Goal: Task Accomplishment & Management: Use online tool/utility

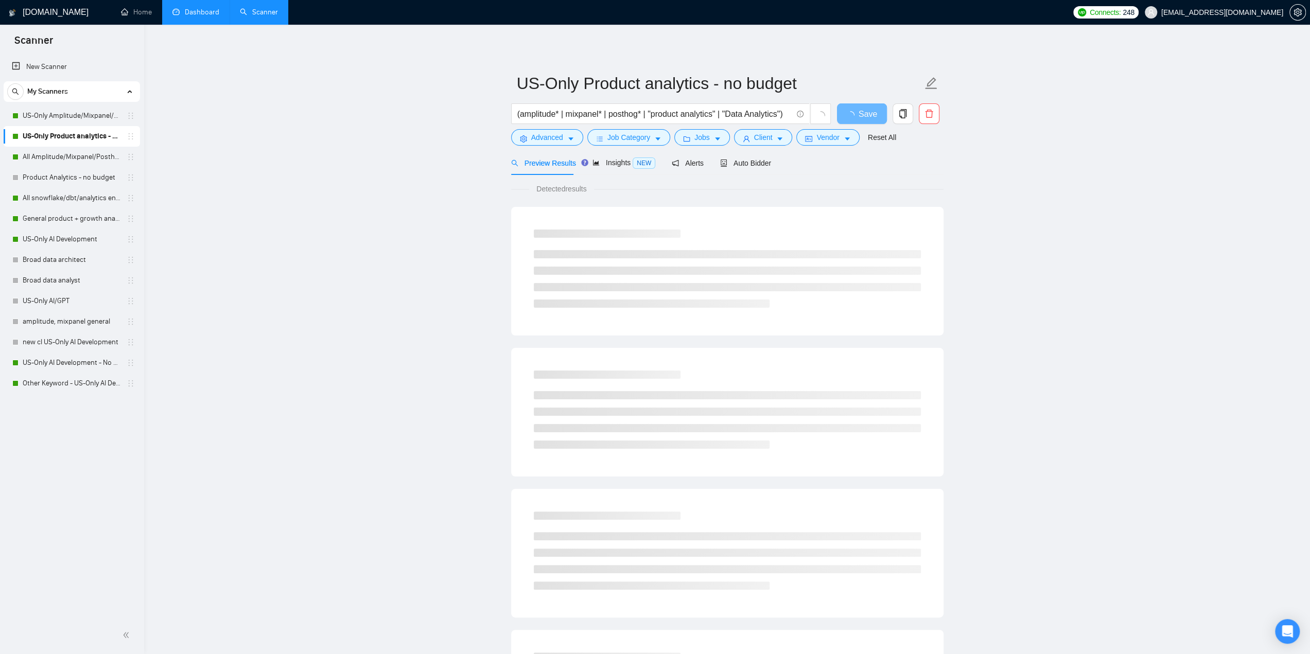
click at [202, 16] on link "Dashboard" at bounding box center [195, 12] width 47 height 9
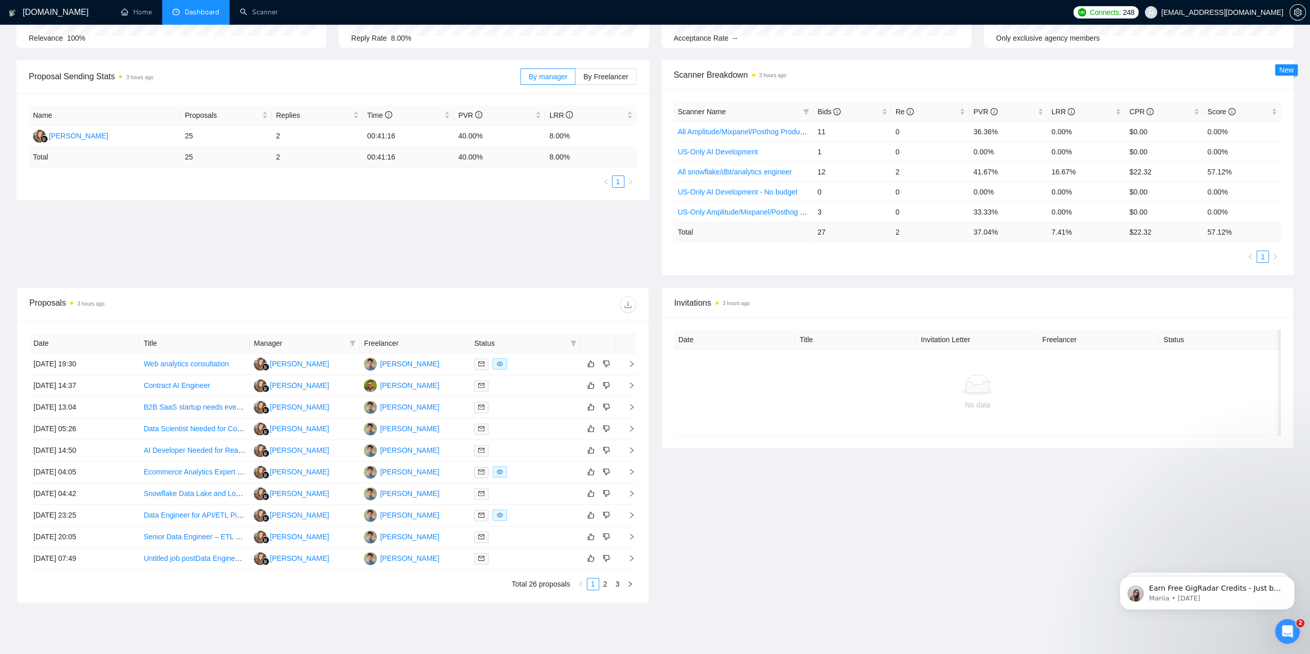
scroll to position [161, 0]
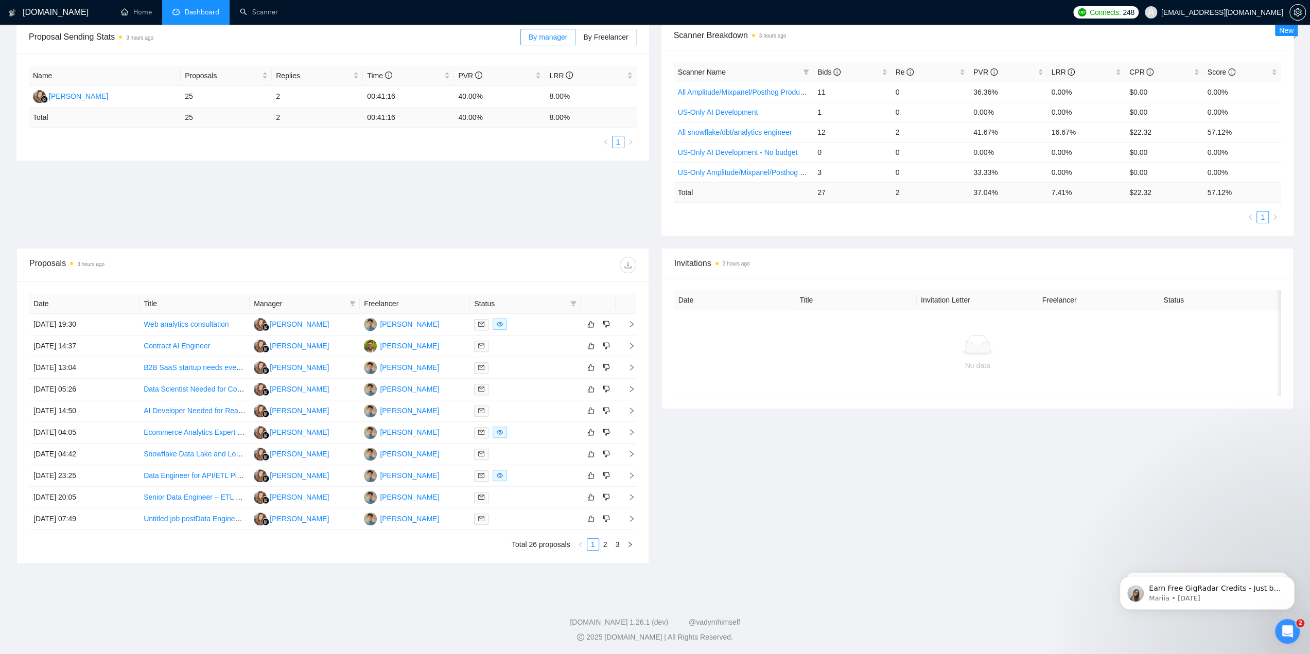
click at [405, 183] on div "Proposal Sending Stats 3 hours ago By manager By Freelancer Name Proposals Repl…" at bounding box center [654, 134] width 1289 height 227
click at [426, 258] on div at bounding box center [483, 265] width 303 height 16
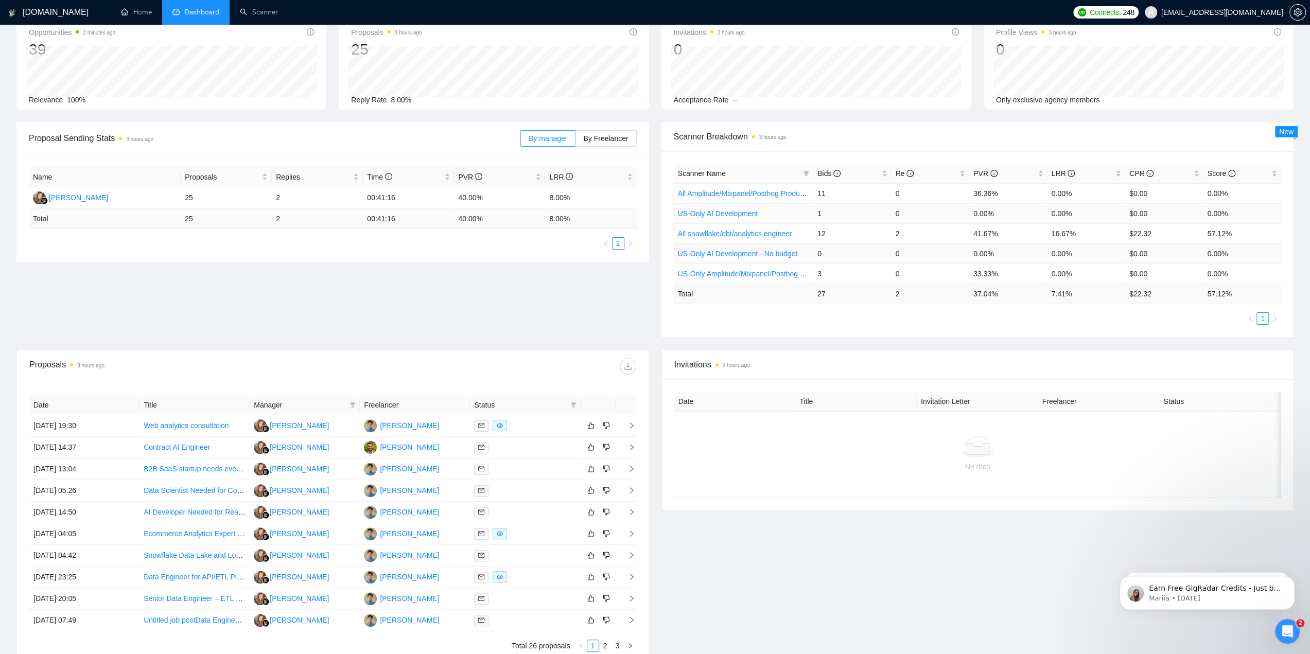
scroll to position [58, 0]
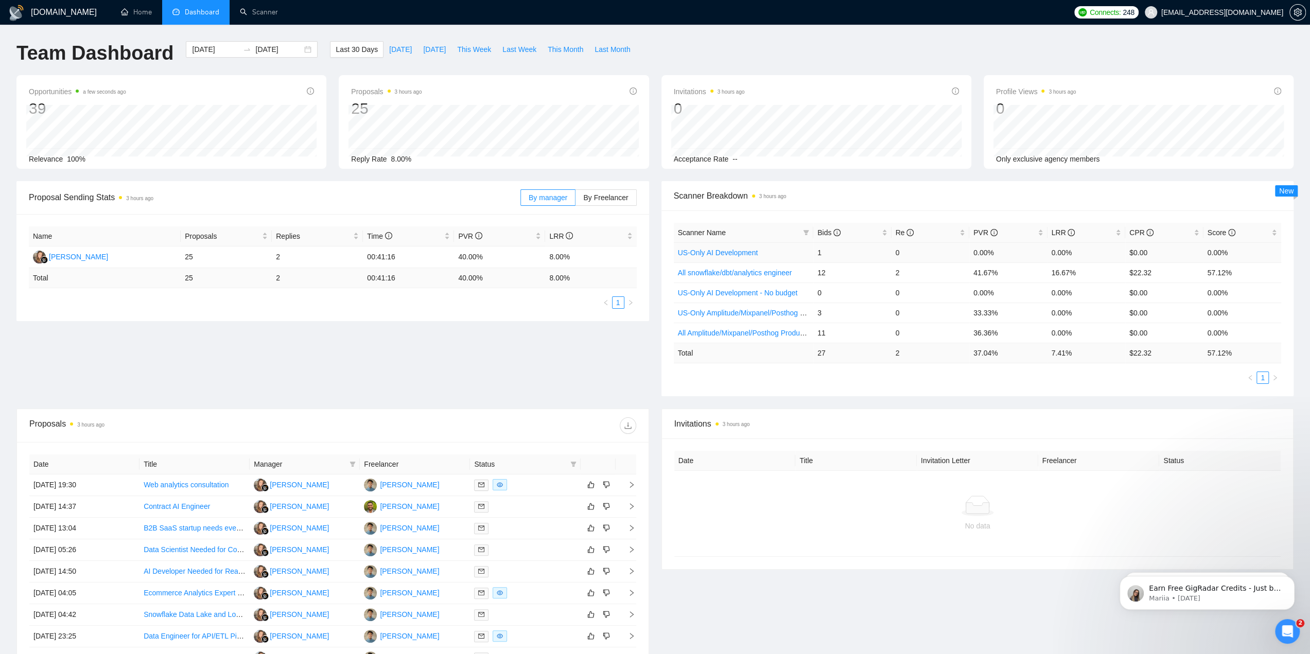
click at [1136, 253] on td "$0.00" at bounding box center [1164, 252] width 78 height 20
click at [1207, 248] on td "0.00%" at bounding box center [1242, 252] width 78 height 20
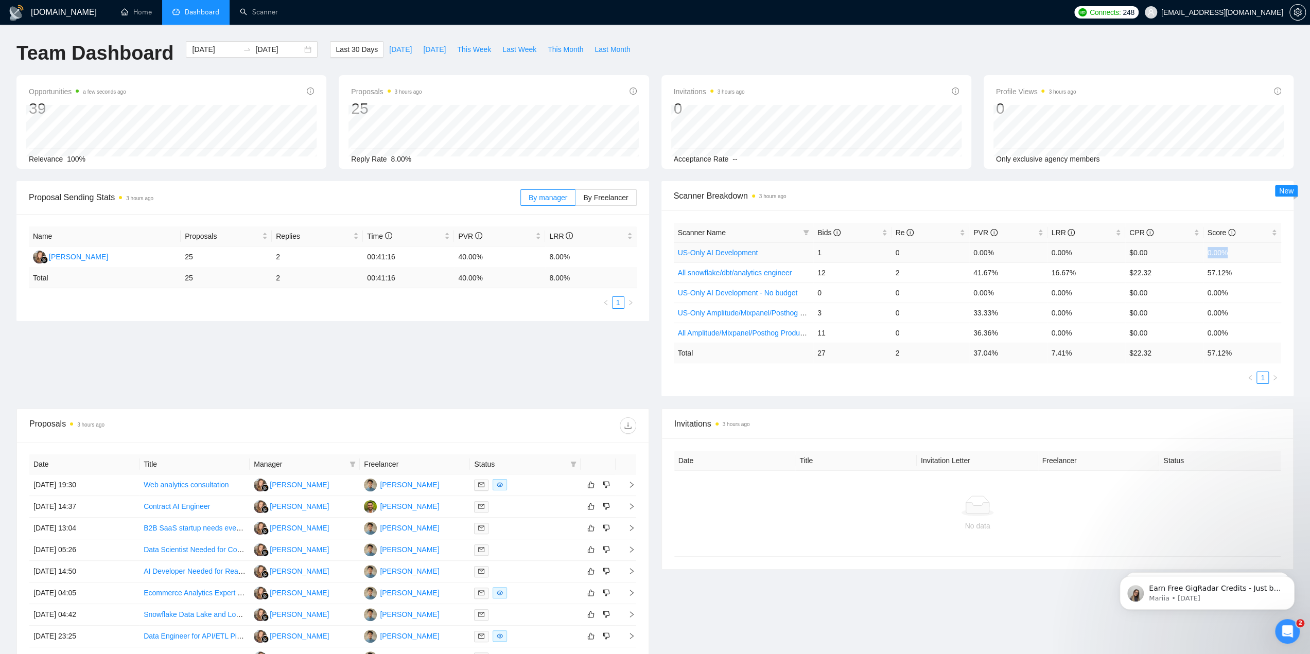
click at [1207, 248] on td "0.00%" at bounding box center [1242, 252] width 78 height 20
click at [252, 356] on div "Proposal Sending Stats 3 hours ago By manager By Freelancer Name Proposals Repl…" at bounding box center [654, 294] width 1289 height 227
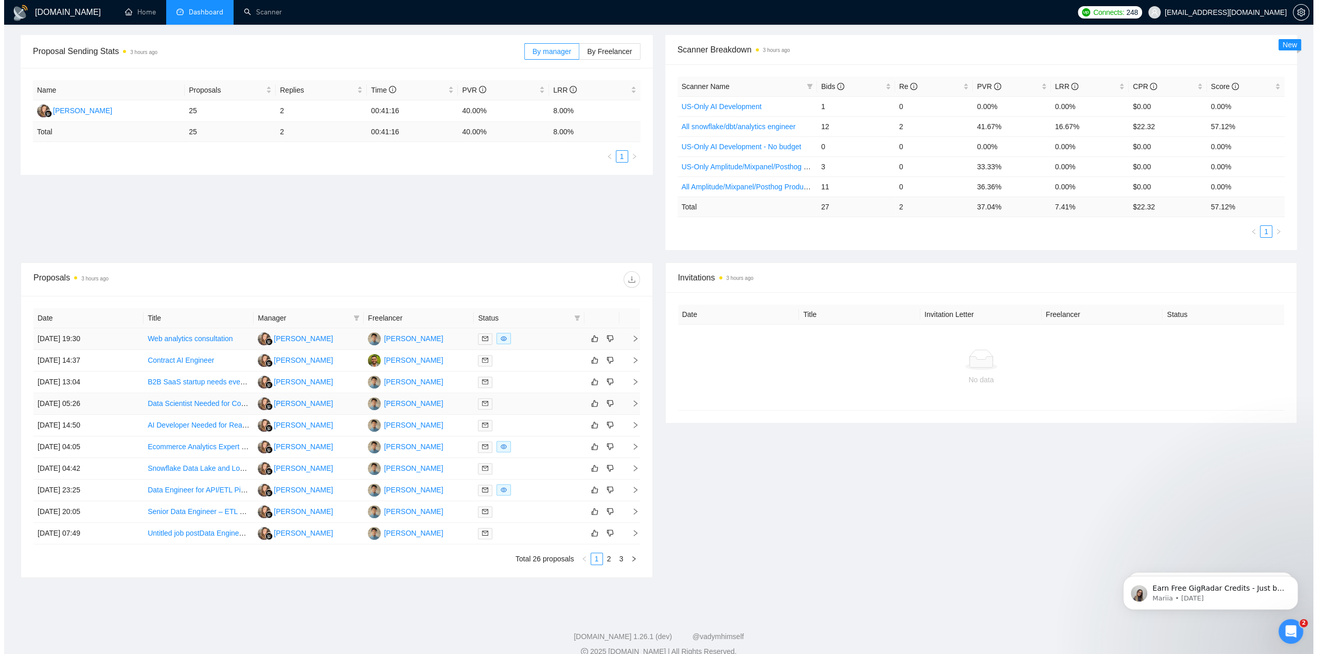
scroll to position [161, 0]
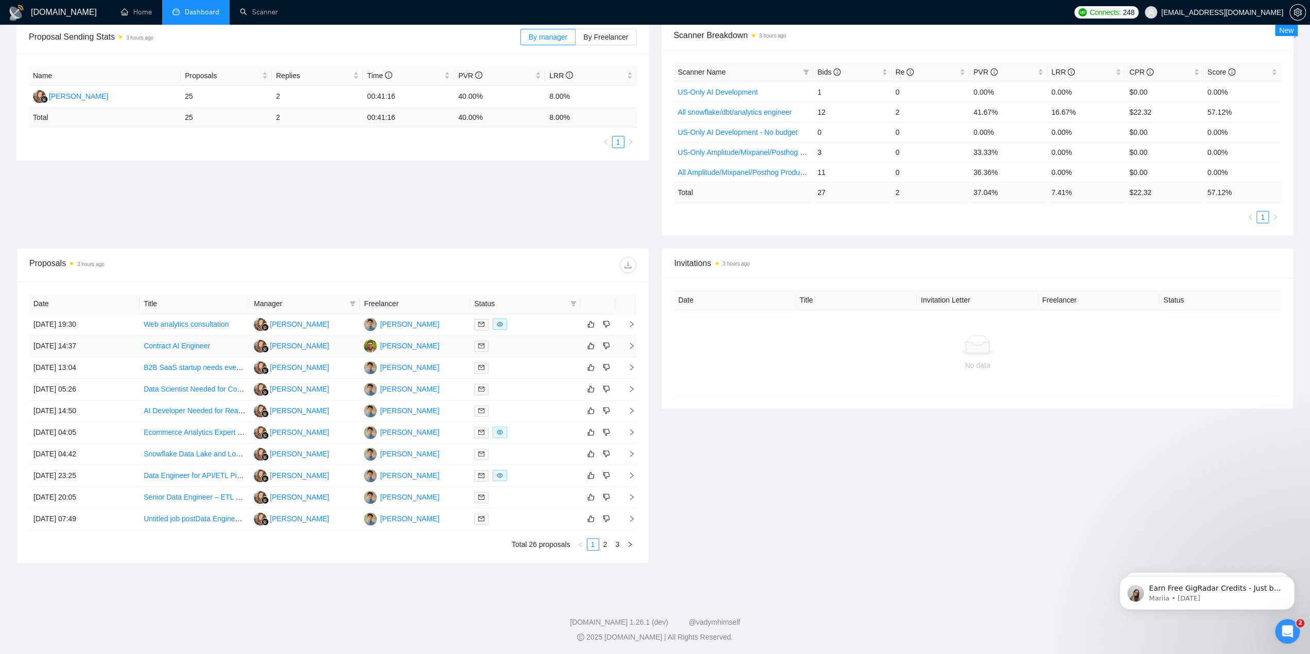
click at [495, 347] on div at bounding box center [525, 346] width 102 height 12
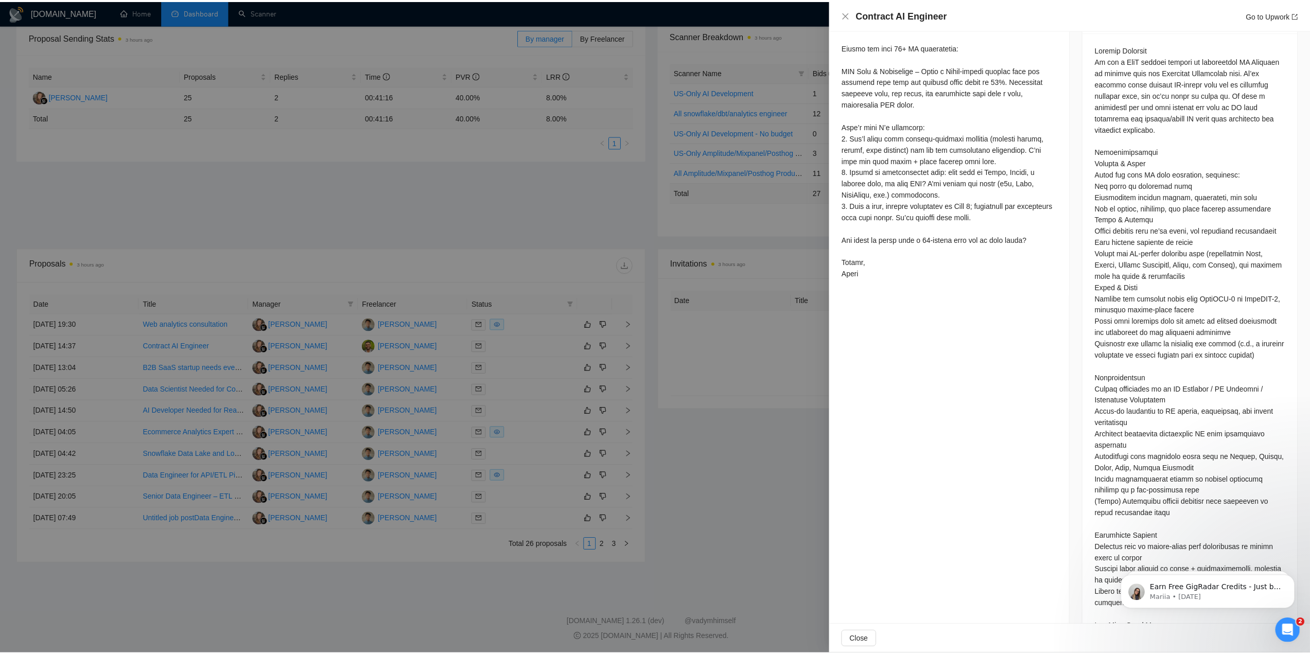
scroll to position [637, 0]
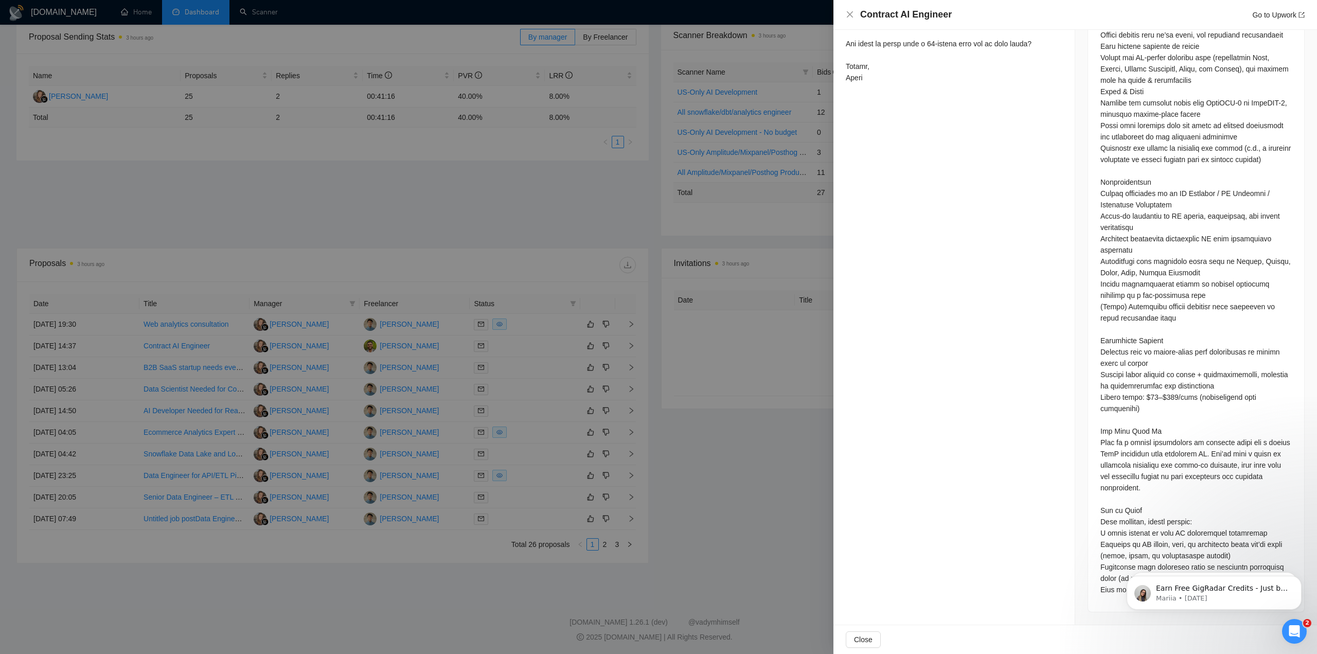
click at [721, 476] on div at bounding box center [658, 327] width 1317 height 654
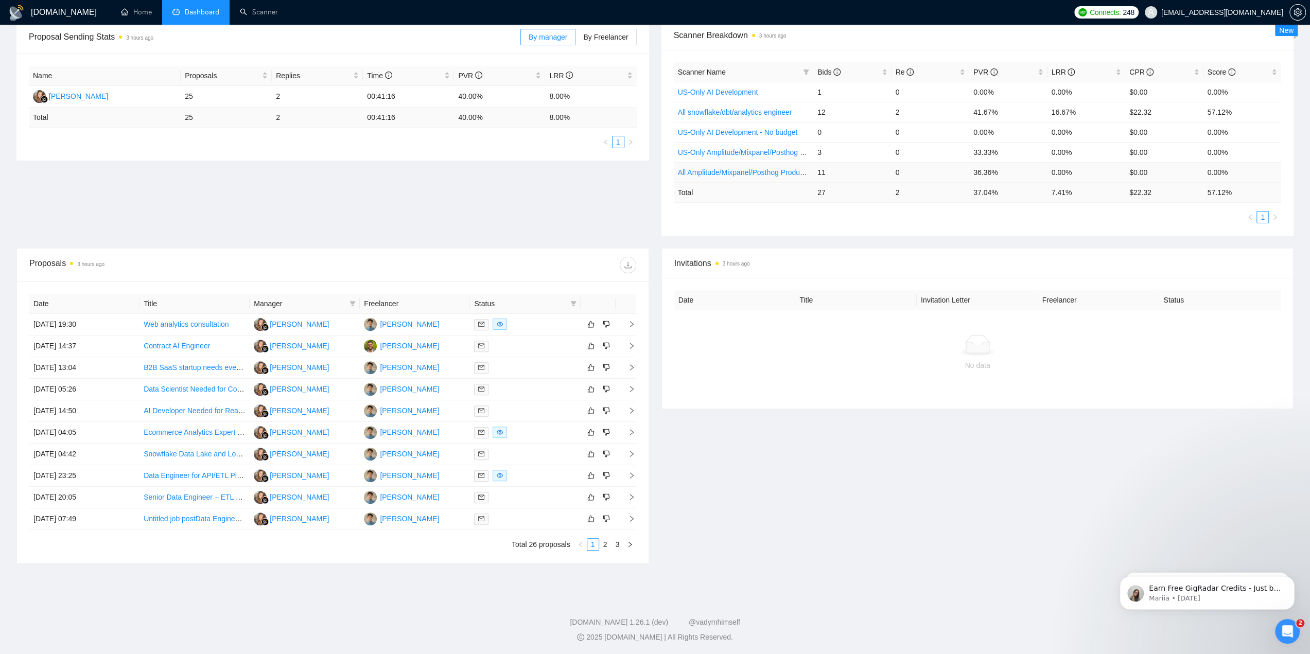
scroll to position [109, 0]
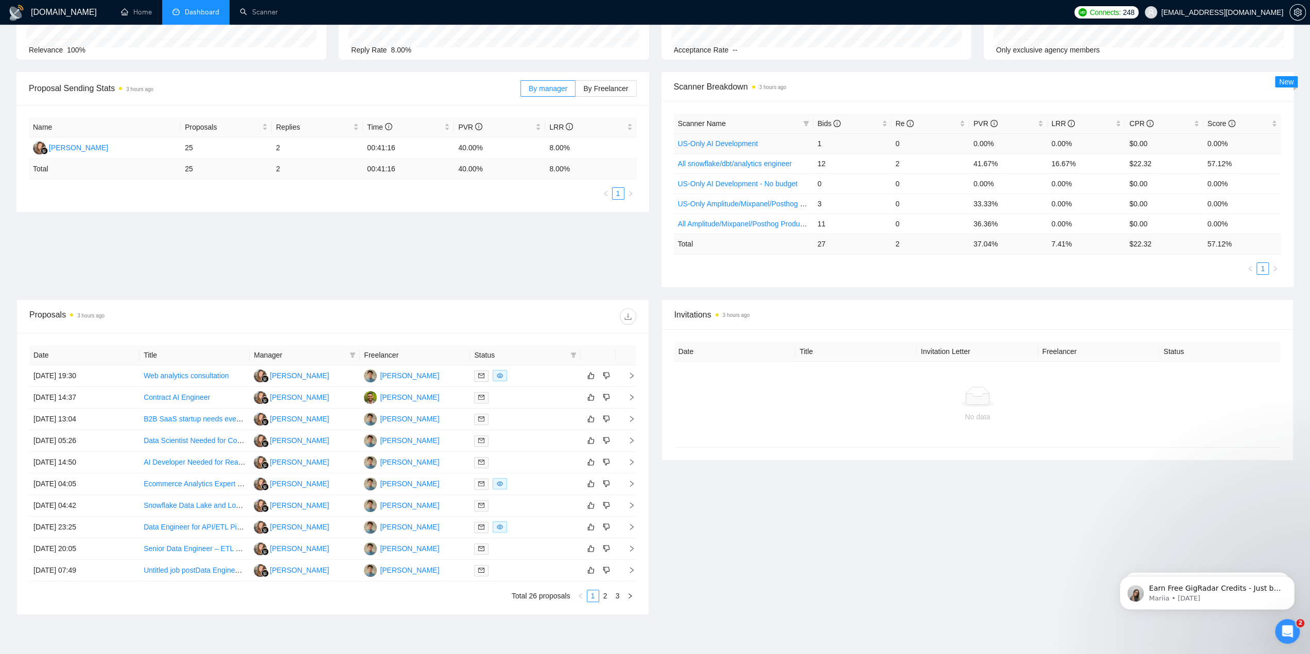
click at [736, 147] on link "US-Only AI Development" at bounding box center [718, 143] width 80 height 8
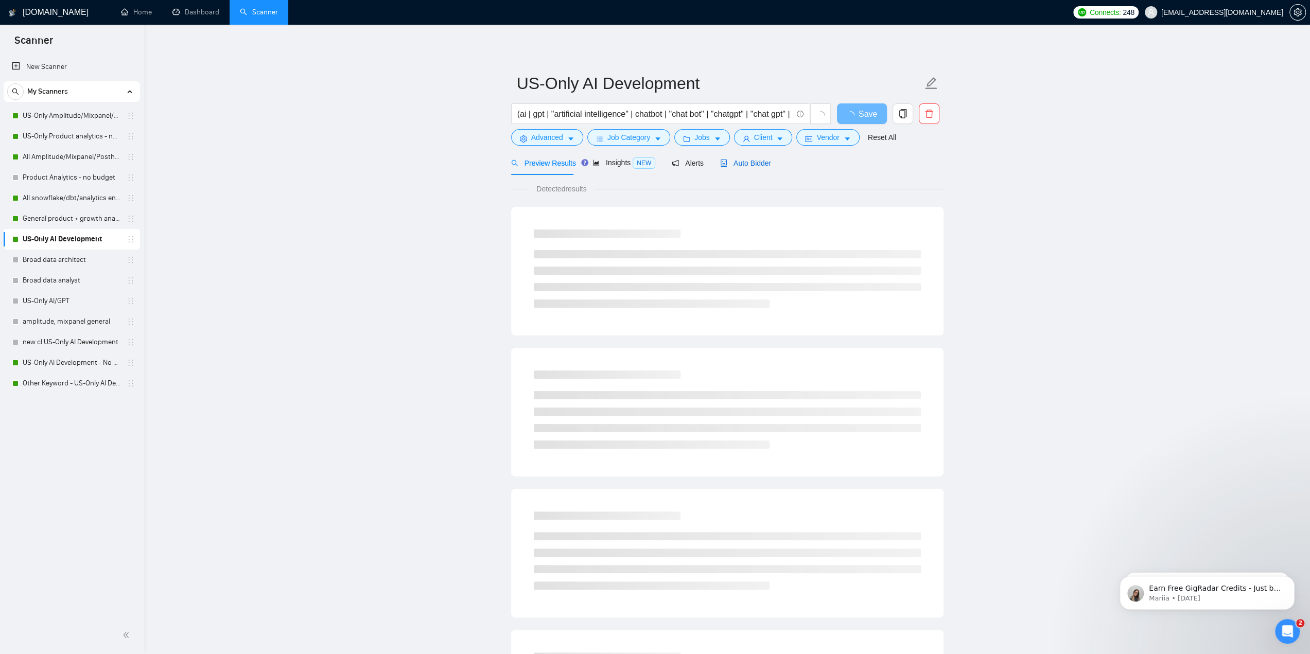
click at [745, 162] on span "Auto Bidder" at bounding box center [745, 163] width 51 height 8
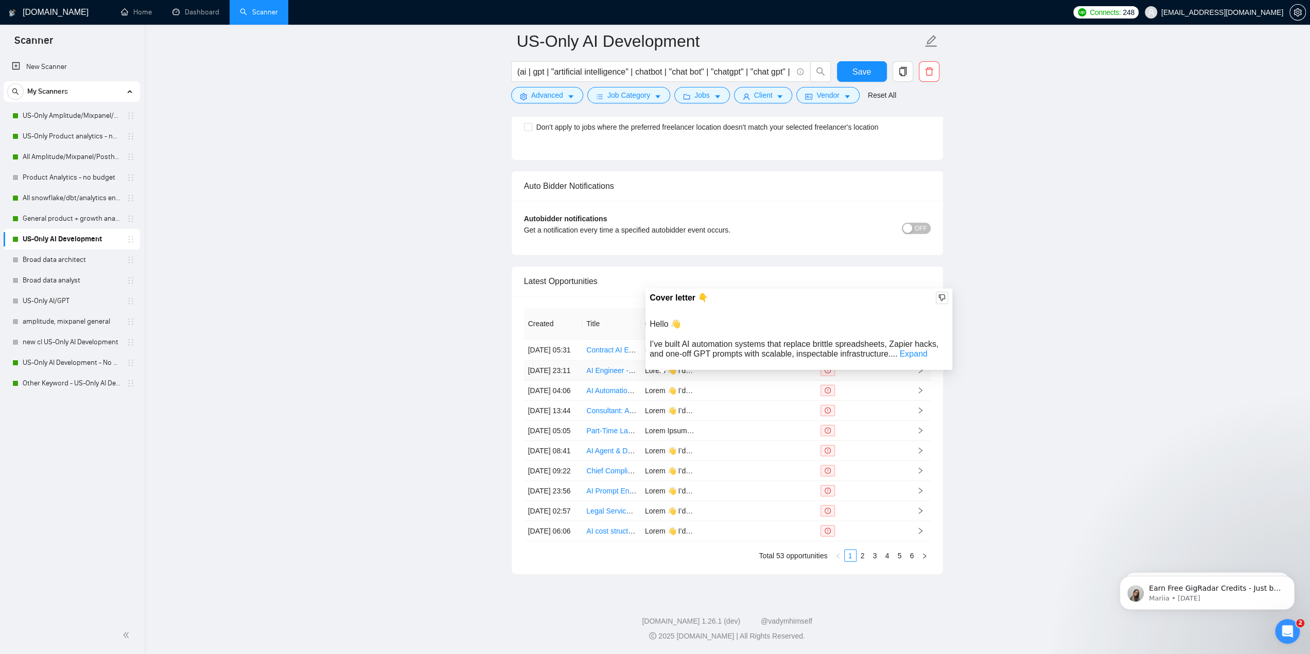
scroll to position [2471, 0]
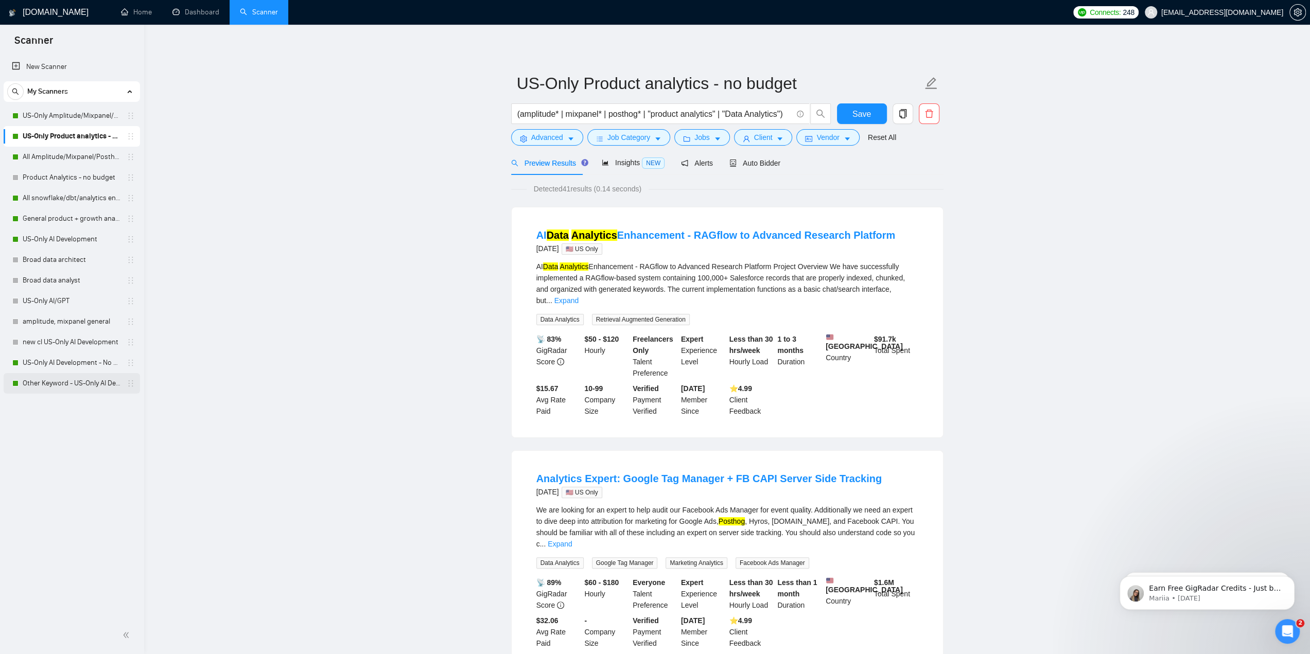
click at [78, 384] on link "Other Keyword - US-Only AI Development" at bounding box center [72, 383] width 98 height 21
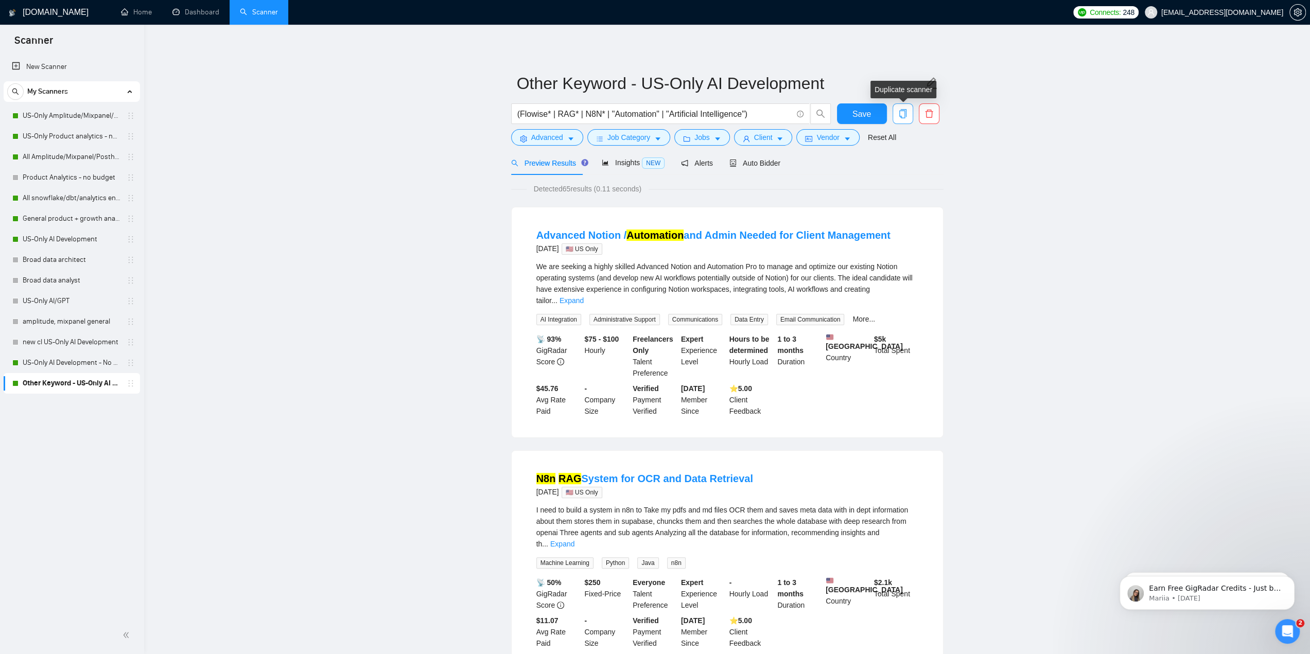
click at [902, 112] on icon "copy" at bounding box center [902, 113] width 9 height 9
click at [894, 165] on span "Yes" at bounding box center [896, 165] width 12 height 11
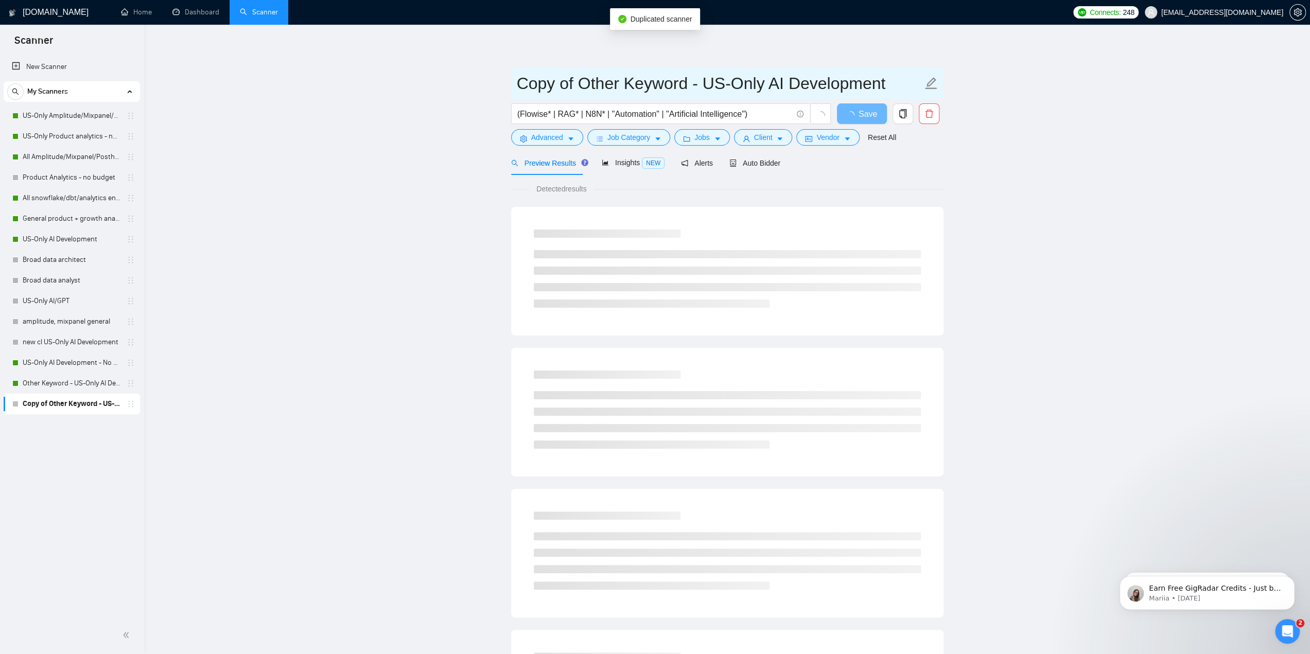
click at [581, 78] on input "Copy of Other Keyword - US-Only AI Development" at bounding box center [719, 83] width 405 height 26
drag, startPoint x: 581, startPoint y: 82, endPoint x: 487, endPoint y: 91, distance: 94.6
click at [487, 91] on main "Copy of Other Keyword - US-Only AI Development (Flowise* | RAG* | N8N* | "Autom…" at bounding box center [727, 470] width 1133 height 858
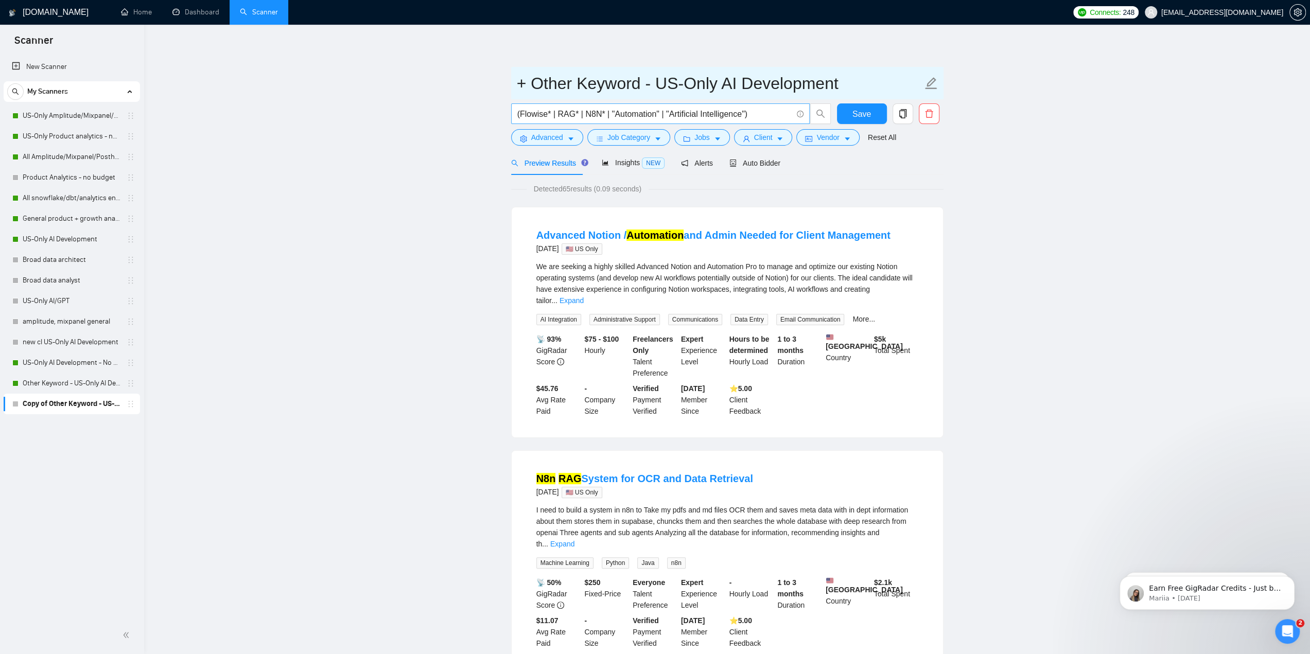
type input "+ Other Keyword - US-Only AI Development"
click at [773, 113] on input "(Flowise* | RAG* | N8N* | "Automation" | "Artificial Intelligence")" at bounding box center [654, 114] width 275 height 13
click at [735, 117] on input "(Flowise* | RAG* | N8N* | "Automation" | "Artificial Intelligence")" at bounding box center [654, 114] width 275 height 13
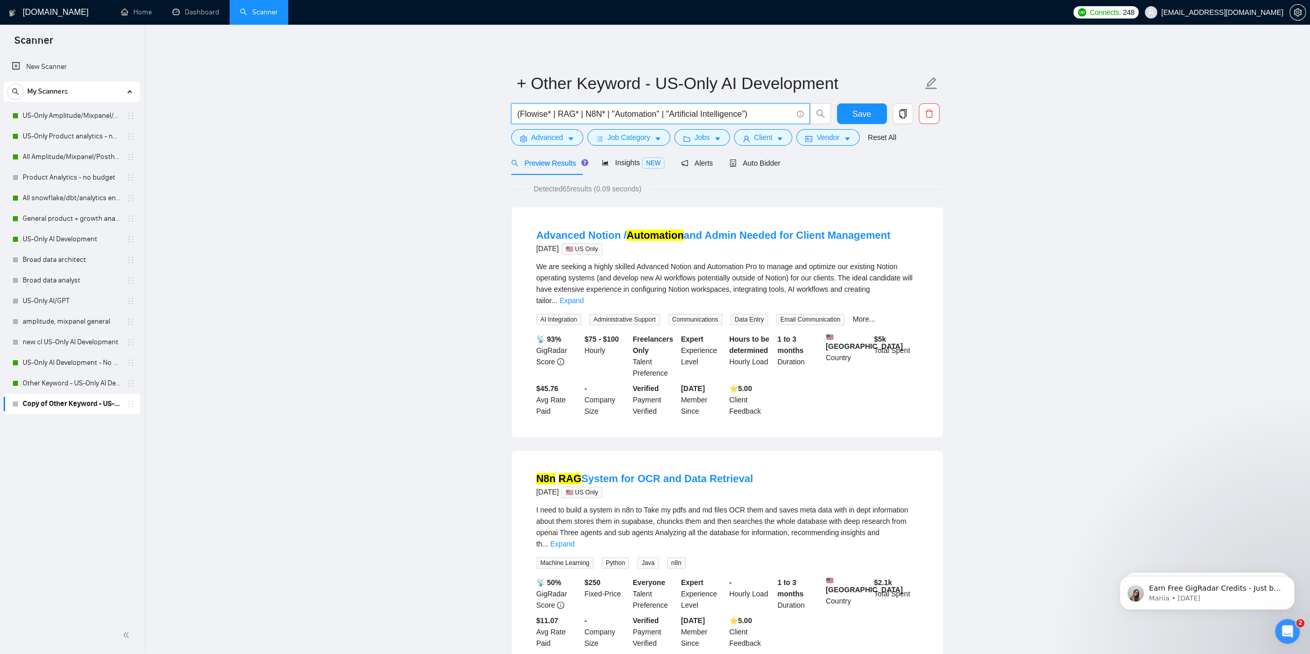
click at [746, 113] on input "(Flowise* | RAG* | N8N* | "Automation" | "Artificial Intelligence")" at bounding box center [654, 114] width 275 height 13
drag, startPoint x: 743, startPoint y: 112, endPoint x: 711, endPoint y: 114, distance: 31.5
click at [659, 114] on input "(Flowise* | RAG* | N8N* | "Automation" | "Artificial Intelligence")" at bounding box center [654, 114] width 275 height 13
click at [743, 113] on input "(Flowise* | RAG* | N8N* | "Automation" | "Artificial Intelligence")" at bounding box center [654, 114] width 275 height 13
click at [744, 113] on input "(Flowise* | RAG* | N8N* | "Automation" | "Artificial Intelligence")" at bounding box center [654, 114] width 275 height 13
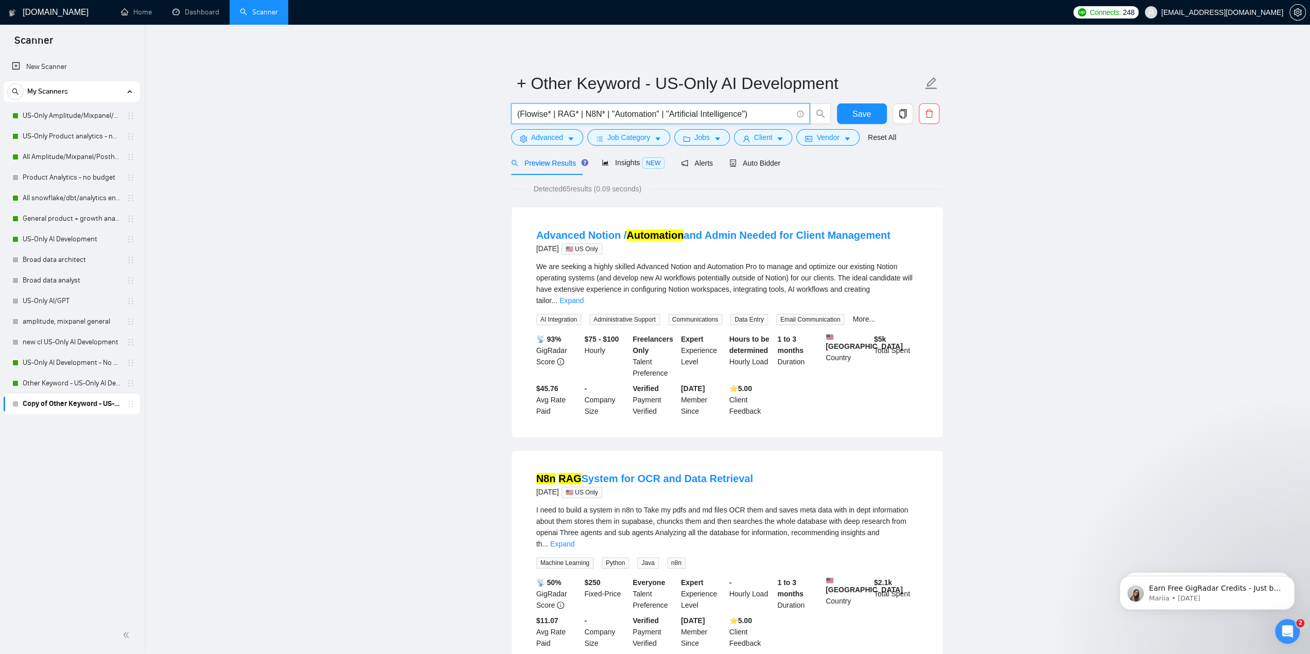
click at [778, 114] on input "(Flowise* | RAG* | N8N* | "Automation" | "Artificial Intelligence")" at bounding box center [654, 114] width 275 height 13
click at [744, 115] on input "(Flowise* | RAG* | N8N* | "Automation" | "Artificial Intelligence")" at bounding box center [654, 114] width 275 height 13
paste input "| "Artificial Intelligence""
click at [744, 112] on input "(Flowise* | RAG* | N8N* | "Automation" | "Artificial Intelligence" | "Artificia…" at bounding box center [654, 114] width 275 height 13
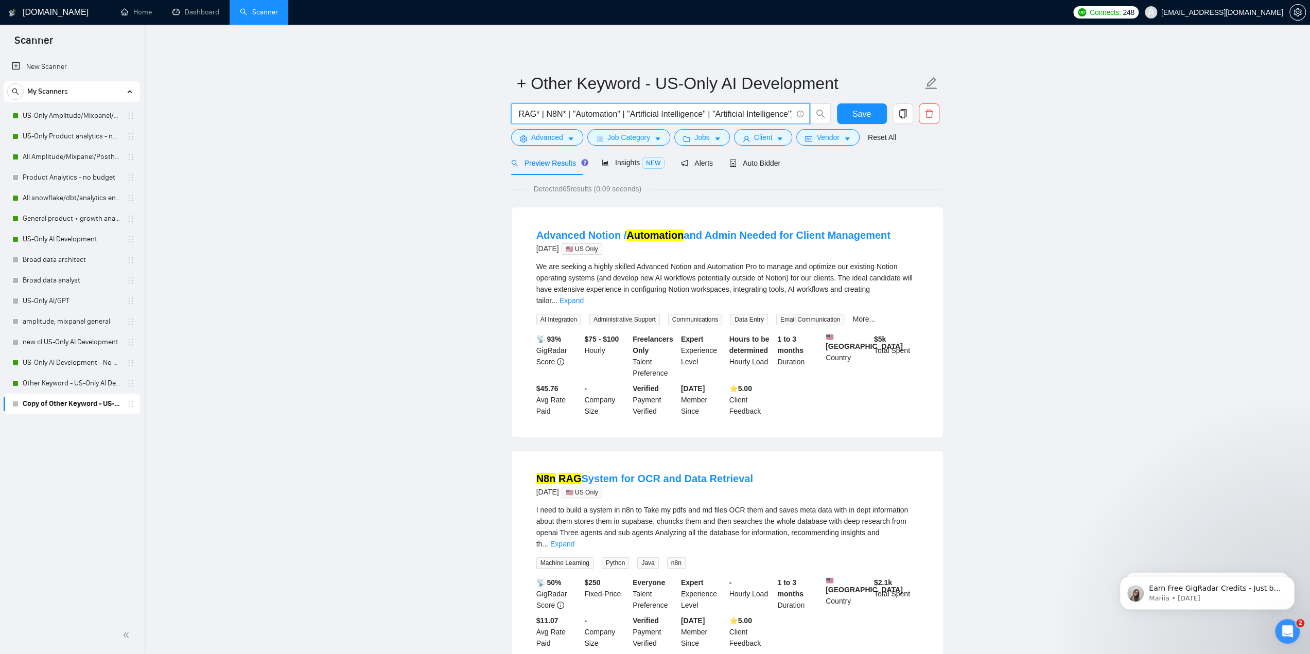
click at [744, 112] on input "(Flowise* | RAG* | N8N* | "Automation" | "Artificial Intelligence" | "Artificia…" at bounding box center [654, 114] width 275 height 13
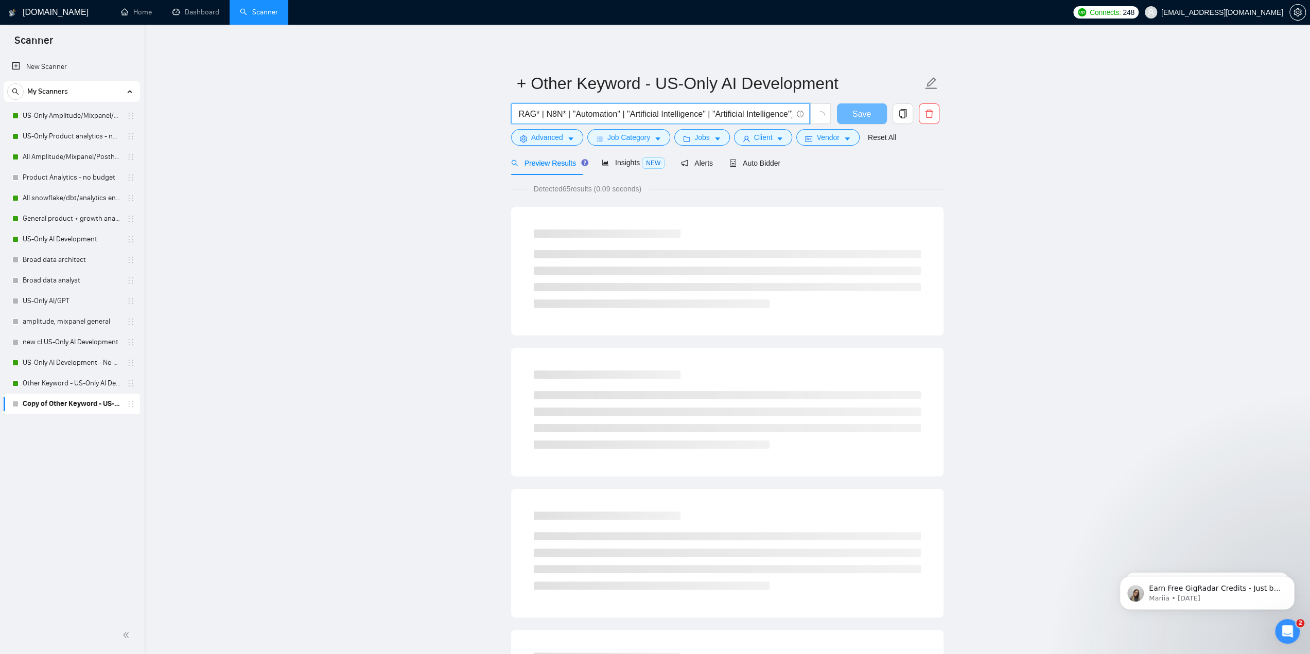
drag, startPoint x: 779, startPoint y: 111, endPoint x: 784, endPoint y: 112, distance: 5.2
click at [780, 111] on input "(Flowise* | RAG* | N8N* | "Automation" | "Artificial Intelligence" | "Artificia…" at bounding box center [654, 114] width 275 height 13
drag, startPoint x: 786, startPoint y: 113, endPoint x: 793, endPoint y: 114, distance: 7.4
click at [787, 114] on input "(Flowise* | RAG* | N8N* | "Automation" | "Artificial Intelligence" | "Artificia…" at bounding box center [654, 114] width 275 height 13
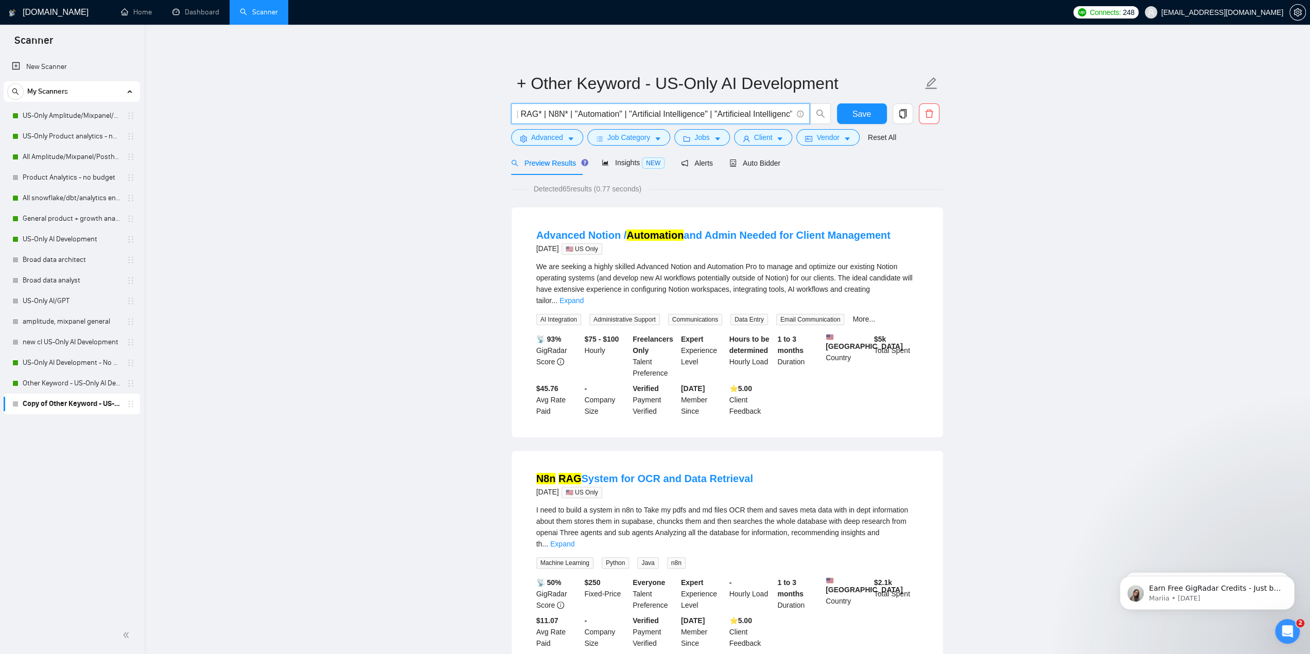
scroll to position [0, 41]
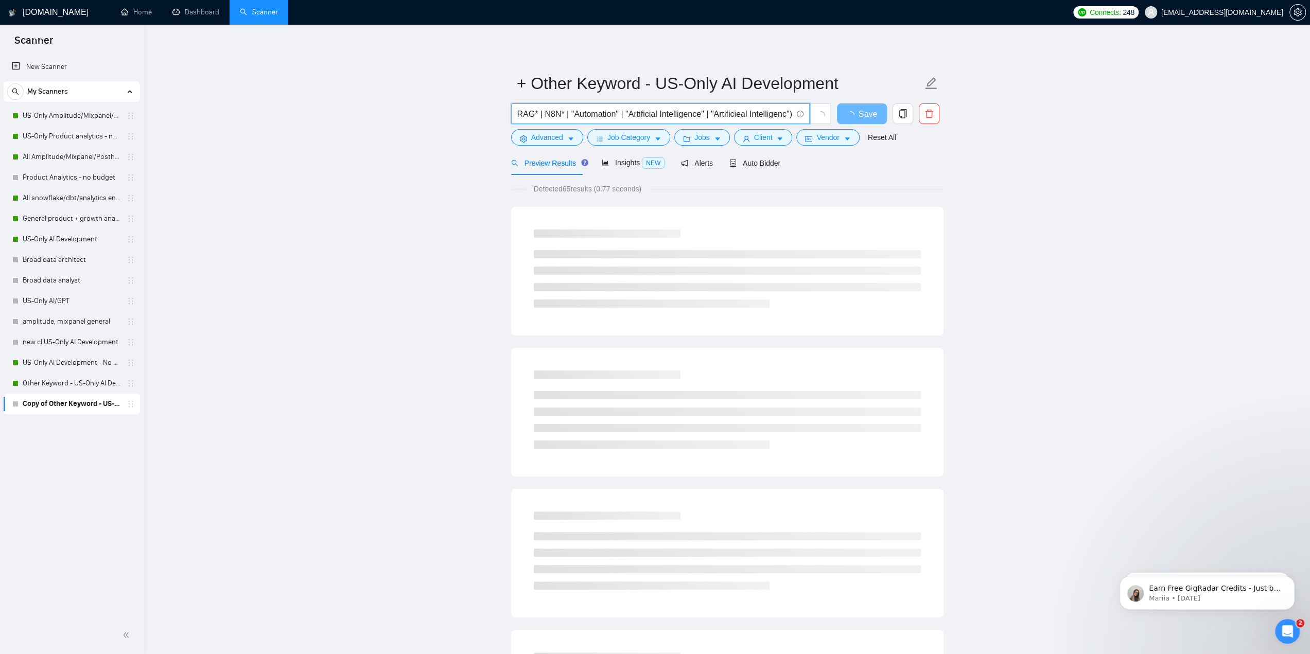
drag, startPoint x: 721, startPoint y: 112, endPoint x: 786, endPoint y: 118, distance: 65.6
click at [786, 118] on input "(Flowise* | RAG* | N8N* | "Automation" | "Artificial Intelligence" | "Artificie…" at bounding box center [654, 114] width 275 height 13
click at [764, 113] on input "(Flowise* | RAG* | N8N* | "Automation" | "Artificial Intelligence" | "AI")" at bounding box center [654, 114] width 275 height 13
paste input "| "Artificial Intelligence""
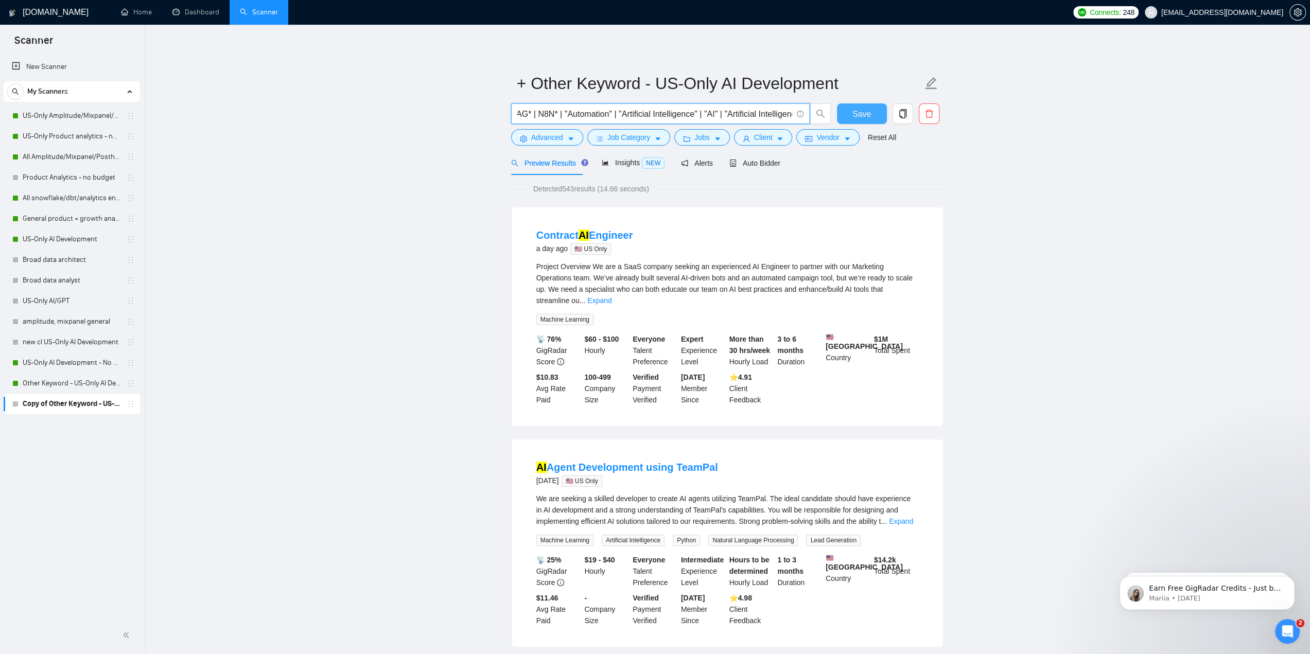
scroll to position [0, 62]
drag, startPoint x: 779, startPoint y: 115, endPoint x: 872, endPoint y: 124, distance: 93.1
click at [884, 125] on div "(Flowise* | RAG* | N8N* | "Automation" | "Artificial Intelligence" | "AI" | "Ar…" at bounding box center [725, 116] width 432 height 26
click at [772, 117] on input "(Flowise* | RAG* | N8N* | "Automation" | "Artificial Intelligence" | "AI" | "Ar…" at bounding box center [654, 114] width 275 height 13
drag, startPoint x: 786, startPoint y: 115, endPoint x: 754, endPoint y: 116, distance: 31.4
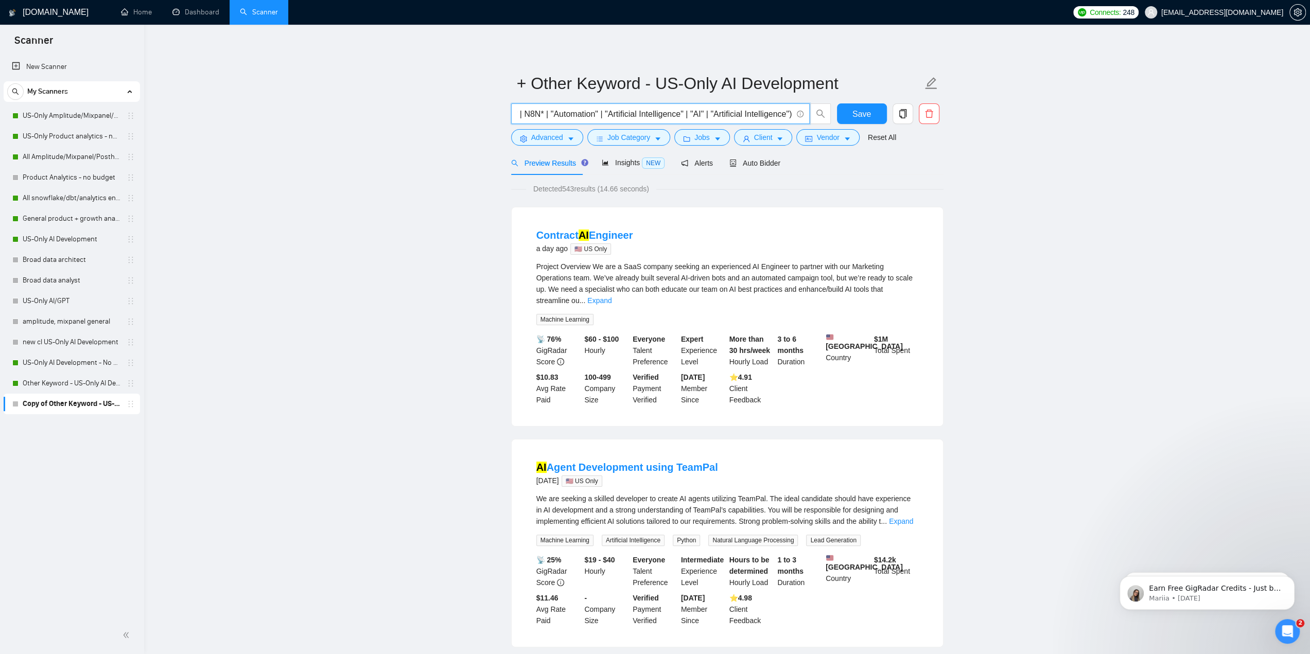
click at [713, 116] on input "(Flowise* | RAG* | N8N* | "Automation" | "Artificial Intelligence" | "AI" | "Ar…" at bounding box center [654, 114] width 275 height 13
paste input "I Agents"
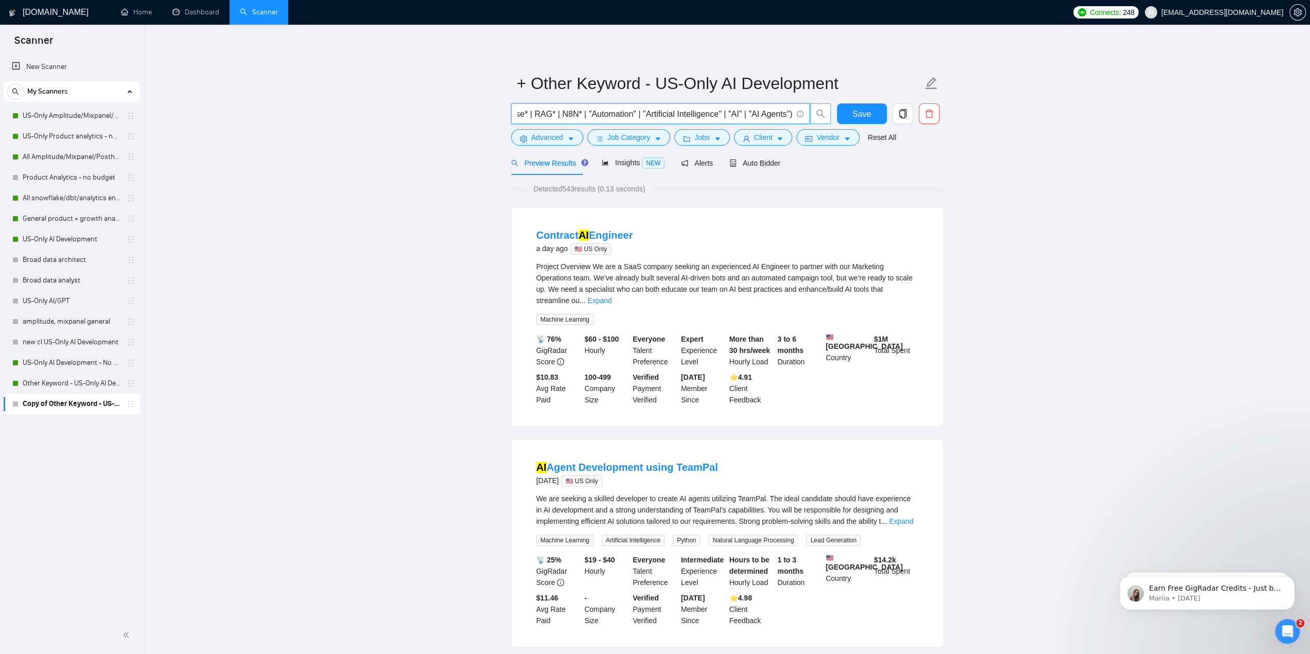
drag, startPoint x: 782, startPoint y: 108, endPoint x: 810, endPoint y: 109, distance: 27.8
click at [854, 113] on div "(Flowise* | RAG* | N8N* | "Automation" | "Artificial Intelligence" | "AI" | "AI…" at bounding box center [725, 116] width 432 height 26
click at [789, 113] on input "(Flowise* | RAG* | N8N* | "Automation" | "Artificial Intelligence" | "AI" | "AI…" at bounding box center [654, 114] width 275 height 13
drag, startPoint x: 788, startPoint y: 114, endPoint x: 747, endPoint y: 114, distance: 41.2
click at [747, 114] on input "(Flowise* | RAG* | N8N* | "Automation" | "Artificial Intelligence" | "AI" | "AI…" at bounding box center [654, 114] width 275 height 13
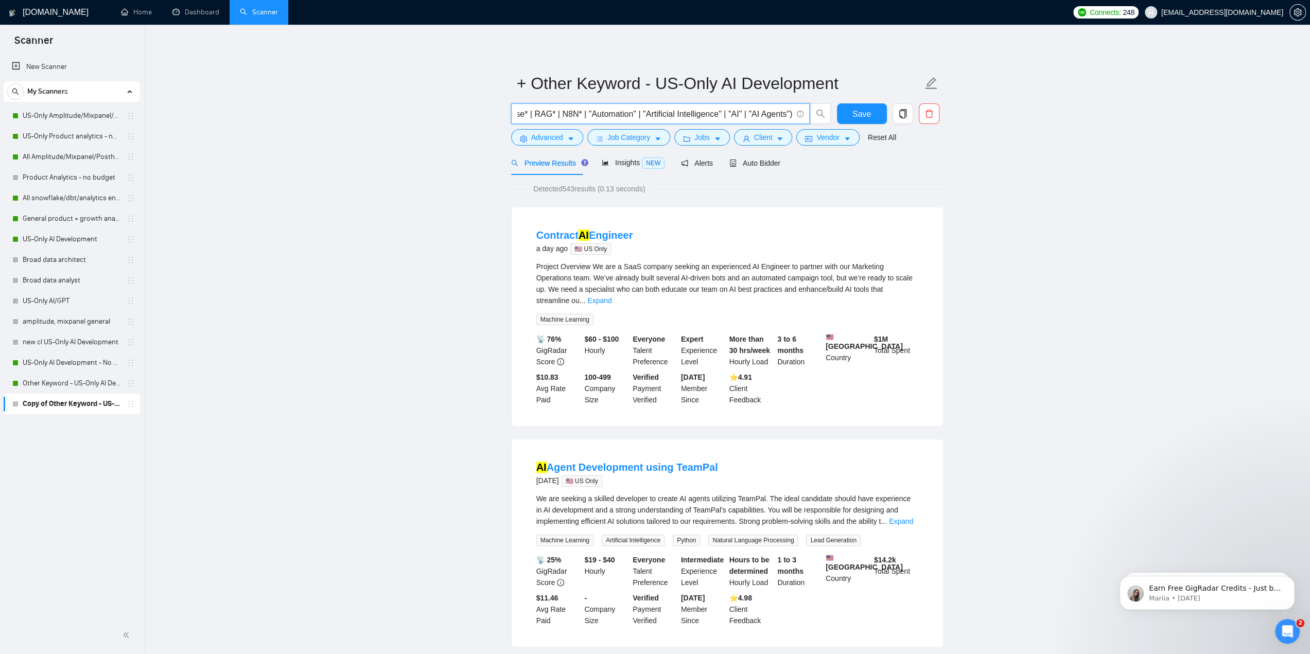
click at [789, 113] on input "(Flowise* | RAG* | N8N* | "Automation" | "Artificial Intelligence" | "AI" | "AI…" at bounding box center [654, 114] width 275 height 13
paste input "AI Agents"
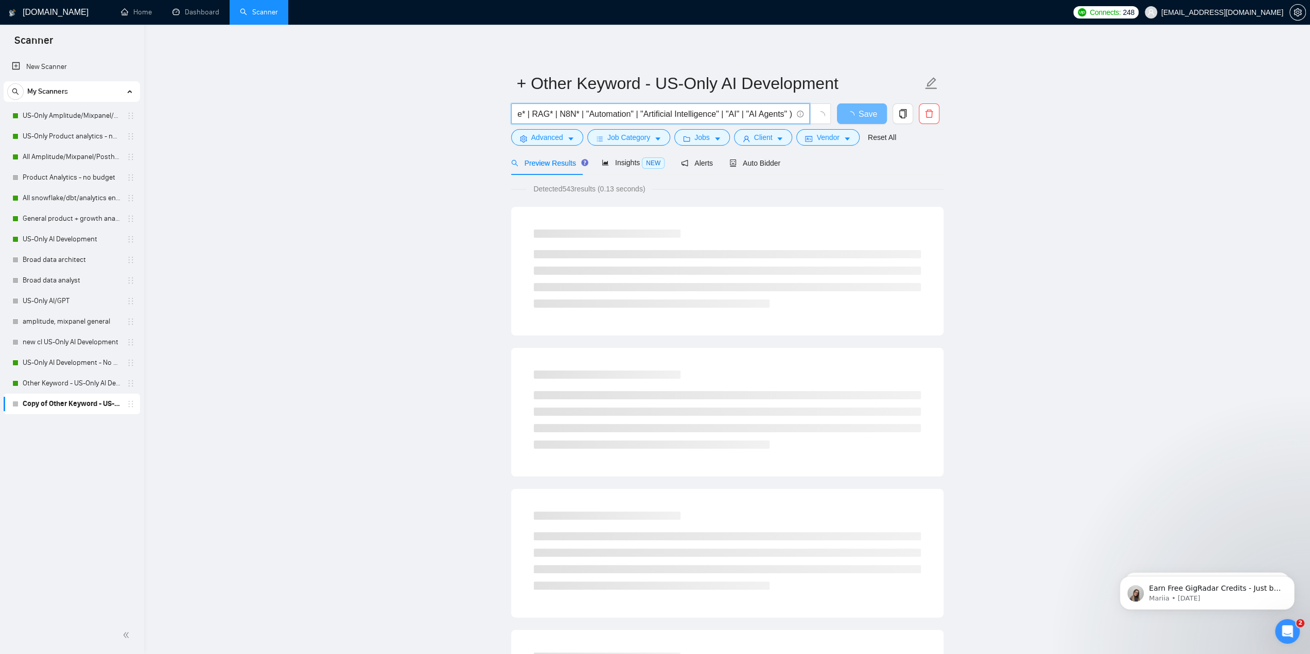
drag, startPoint x: 776, startPoint y: 113, endPoint x: 741, endPoint y: 114, distance: 35.0
click at [741, 114] on input "(Flowise* | RAG* | N8N* | "Automation" | "Artificial Intelligence" | "AI" | "AI…" at bounding box center [654, 114] width 275 height 13
click at [785, 112] on input "(Flowise* | RAG* | N8N* | "Automation" | "Artificial Intelligence" | "AI" | "AI…" at bounding box center [654, 114] width 275 height 13
drag, startPoint x: 787, startPoint y: 112, endPoint x: 739, endPoint y: 113, distance: 47.9
click at [739, 113] on input "(Flowise* | RAG* | N8N* | "Automation" | "Artificial Intelligence" | "AI" | "AI…" at bounding box center [654, 114] width 275 height 13
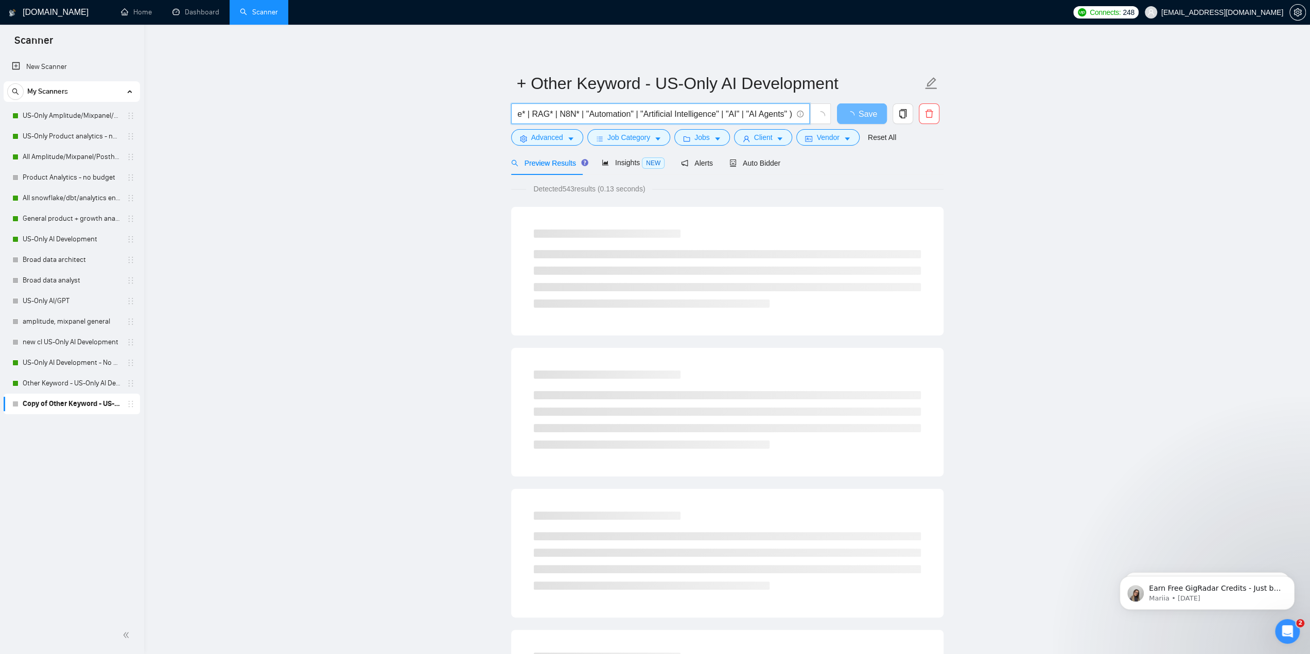
click at [786, 112] on input "(Flowise* | RAG* | N8N* | "Automation" | "Artificial Intelligence" | "AI" | "AI…" at bounding box center [654, 114] width 275 height 13
paste input "| "AI Agents""
click at [773, 113] on input "(Flowise* | RAG* | N8N* | "Automation" | "Artificial Intelligence" | "AI" | "AI…" at bounding box center [654, 114] width 275 height 13
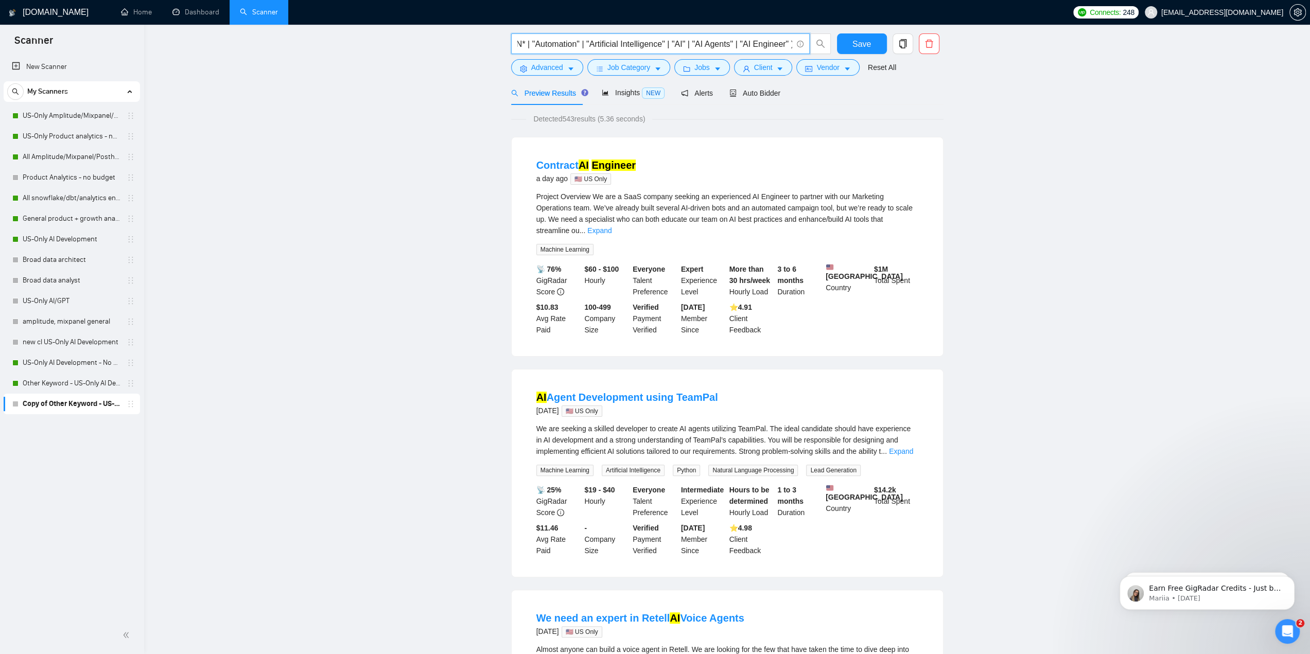
scroll to position [0, 0]
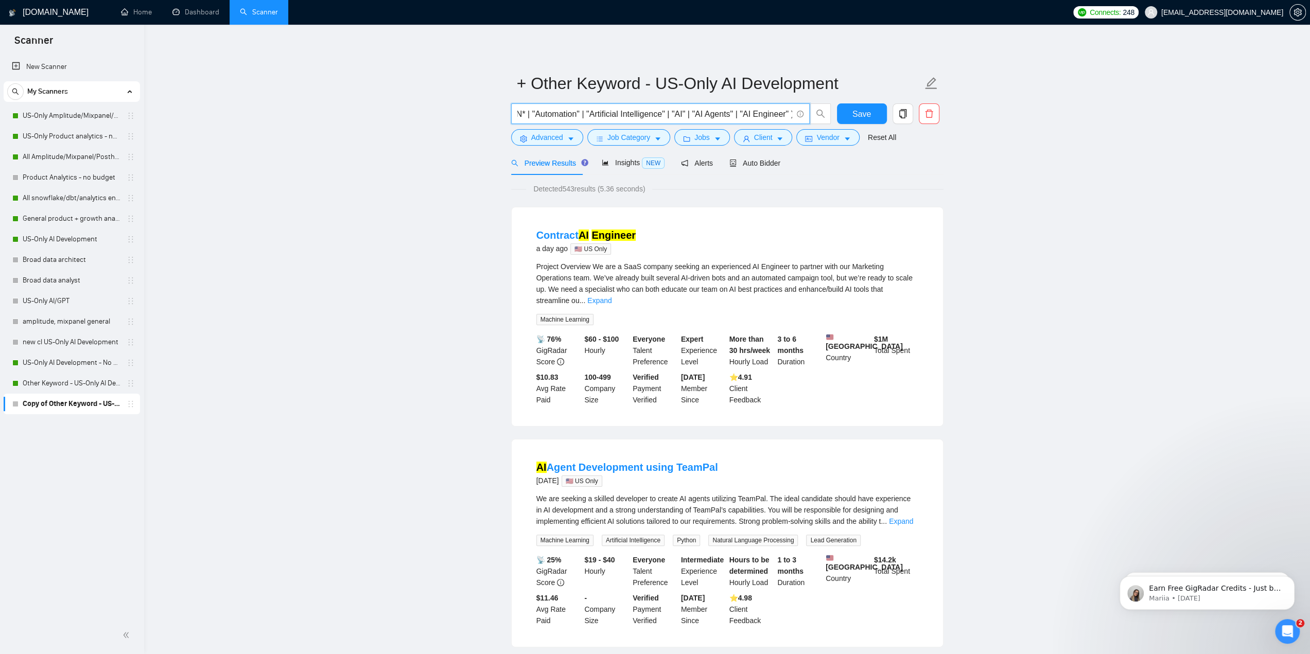
type input "(Flowise* | RAG* | N8N* | "Automation" | "Artificial Intelligence" | "AI" | "AI…"
click at [861, 116] on span "Save" at bounding box center [861, 114] width 19 height 13
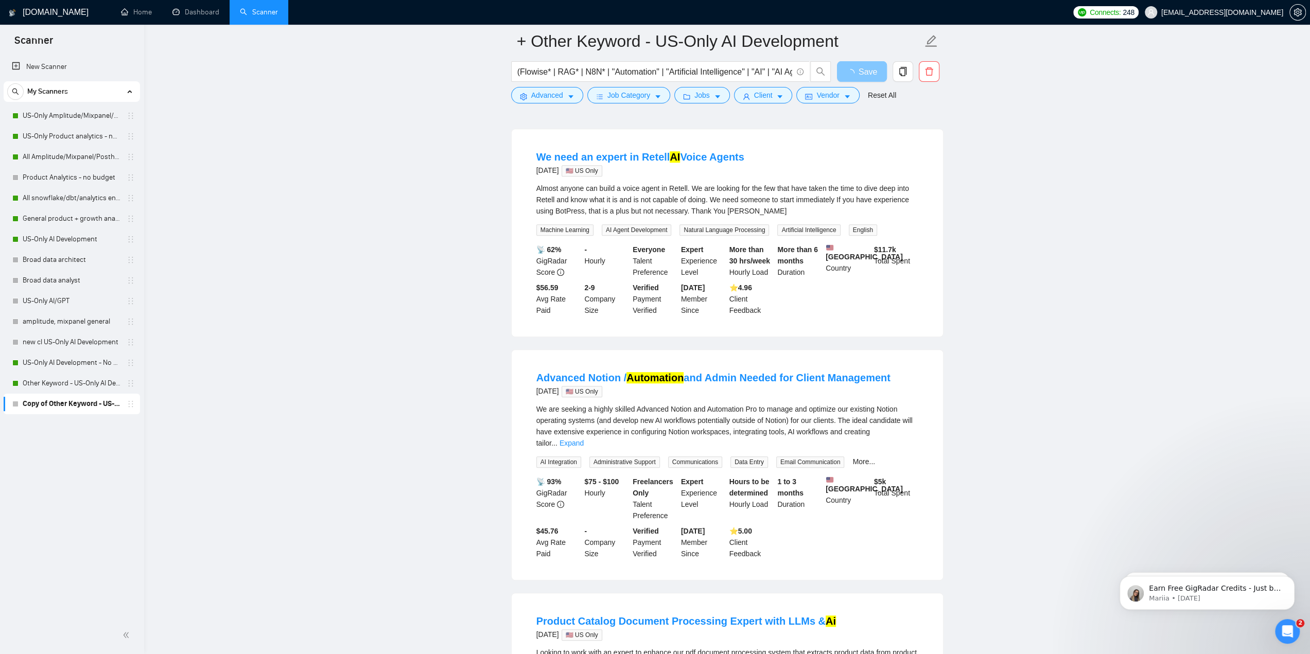
scroll to position [566, 0]
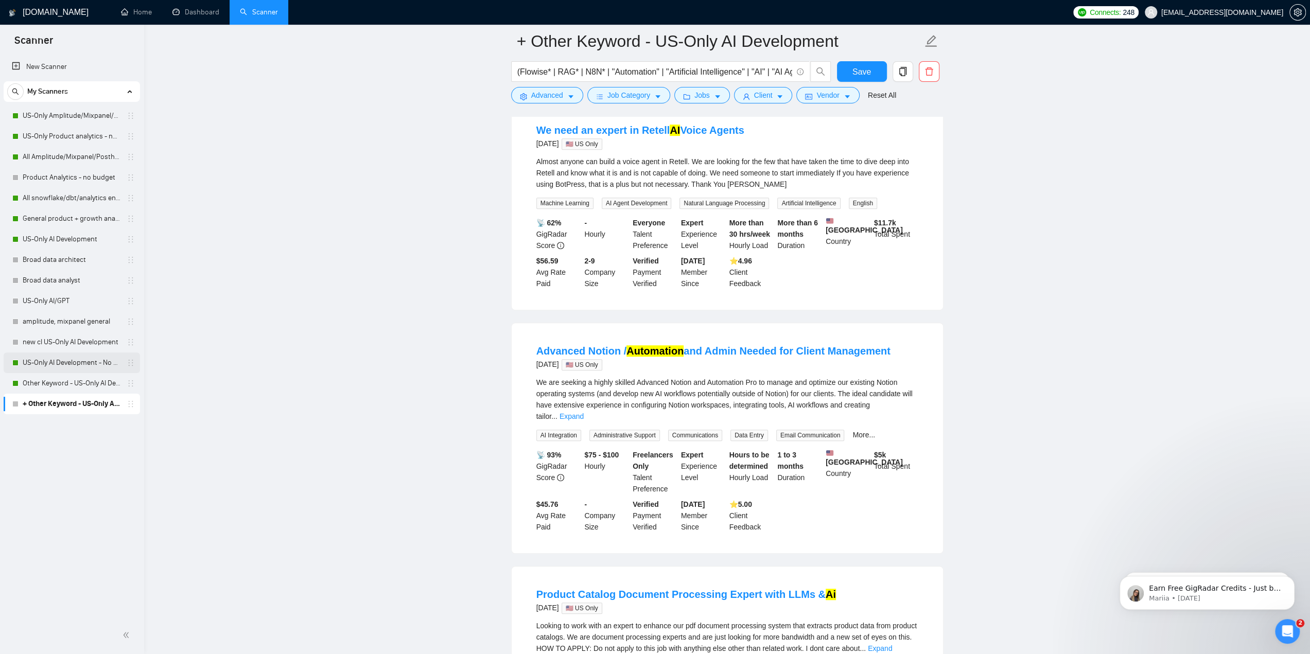
click at [66, 359] on link "US-Only AI Development - No budget" at bounding box center [72, 362] width 98 height 21
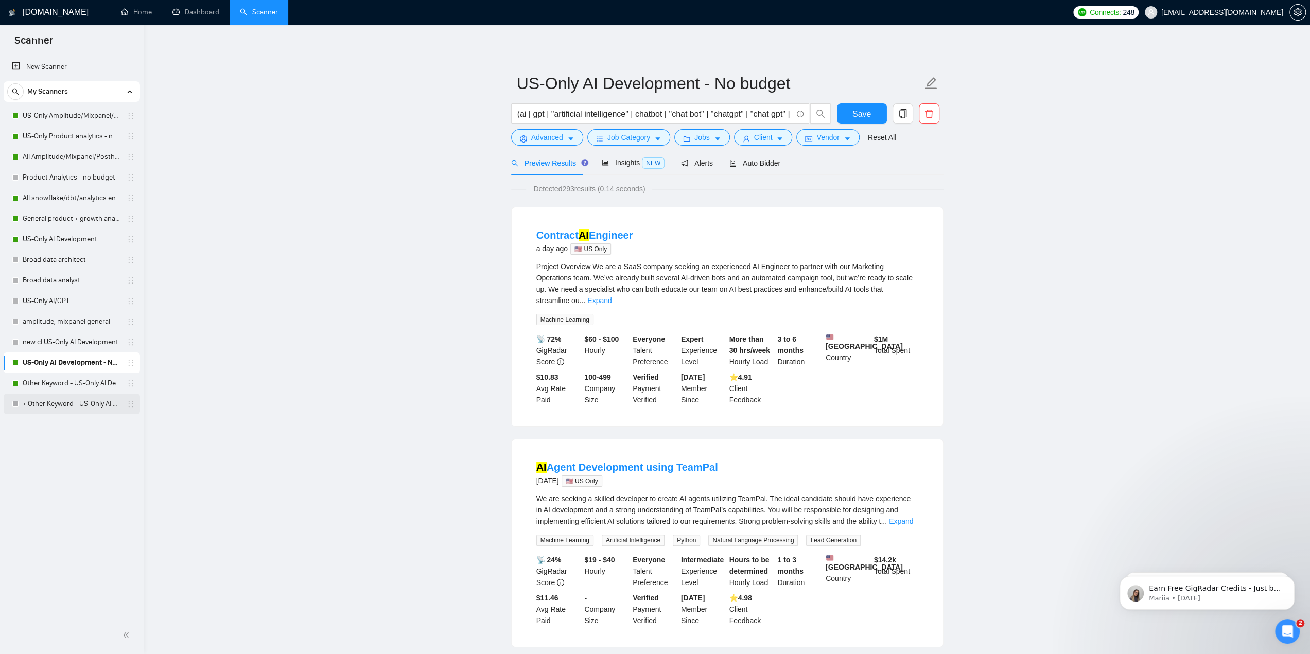
click at [67, 409] on link "+ Other Keyword - US-Only AI Development" at bounding box center [72, 404] width 98 height 21
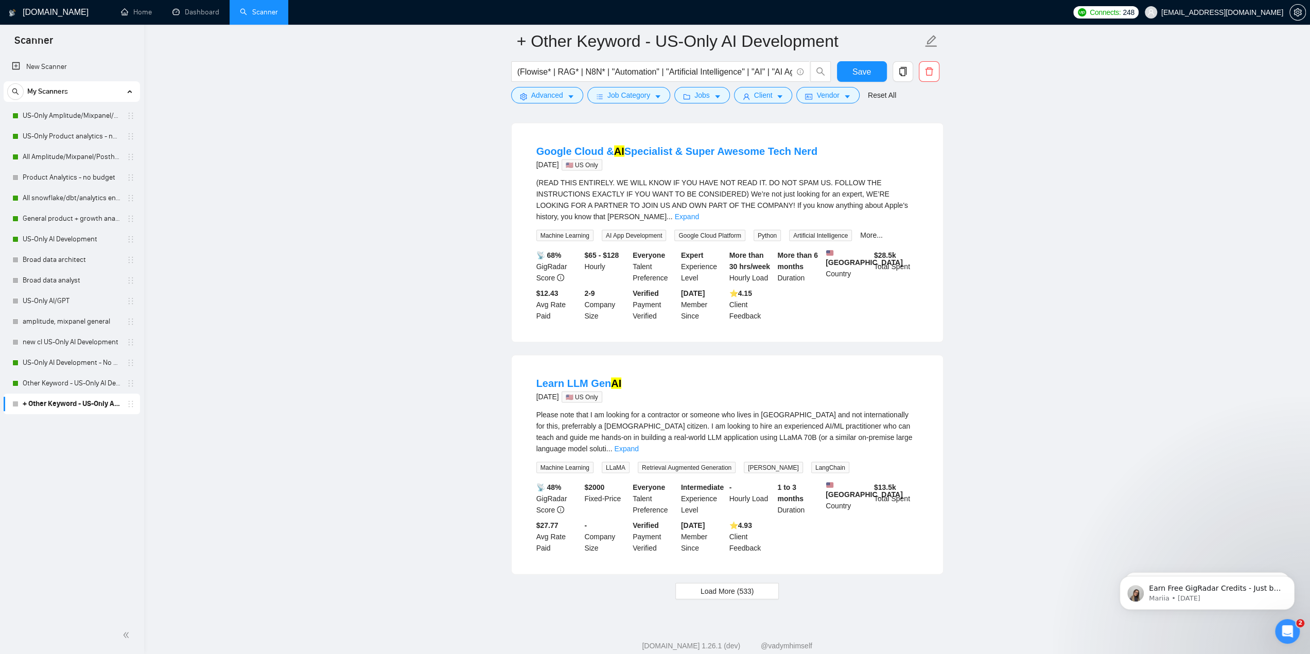
scroll to position [1932, 0]
click at [742, 584] on span "Load More (533)" at bounding box center [727, 589] width 54 height 11
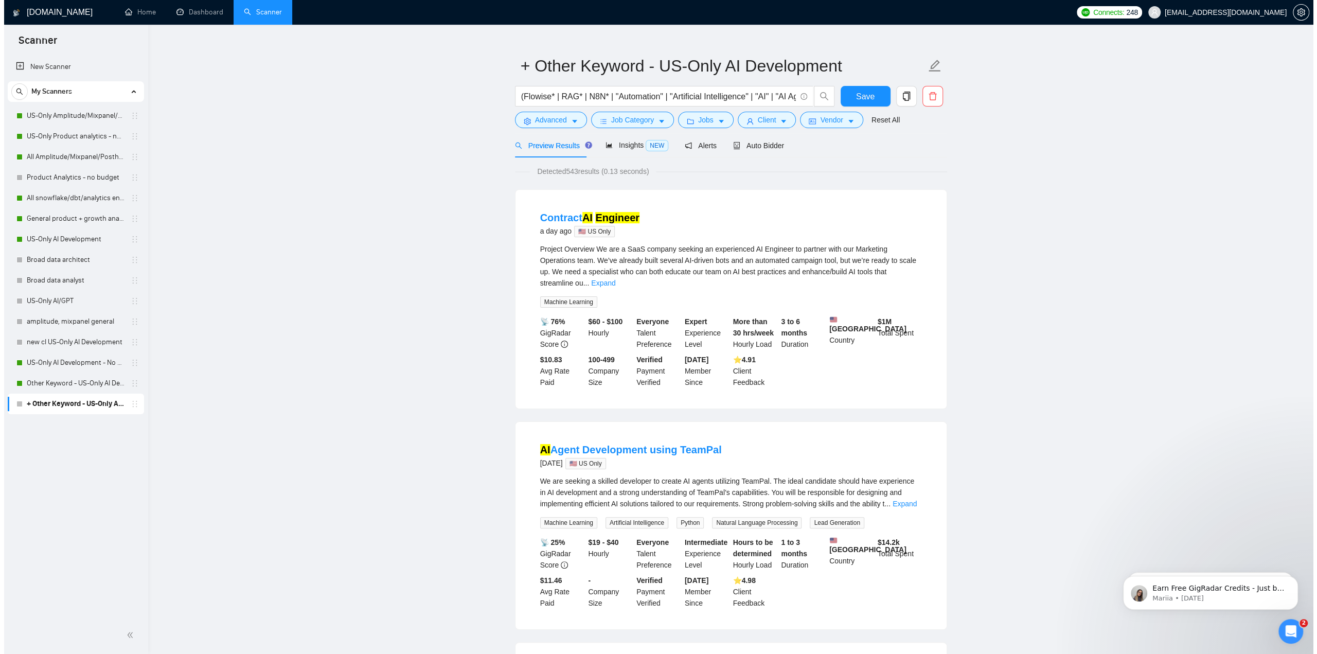
scroll to position [0, 0]
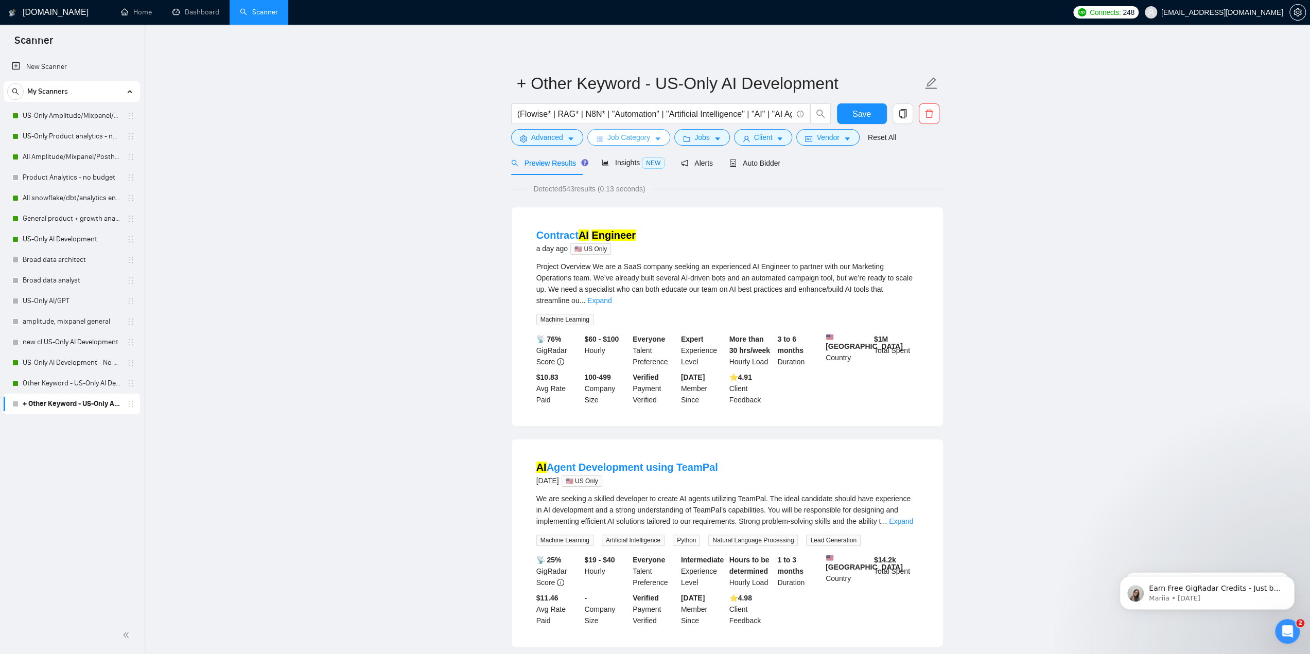
click at [639, 138] on span "Job Category" at bounding box center [628, 137] width 43 height 11
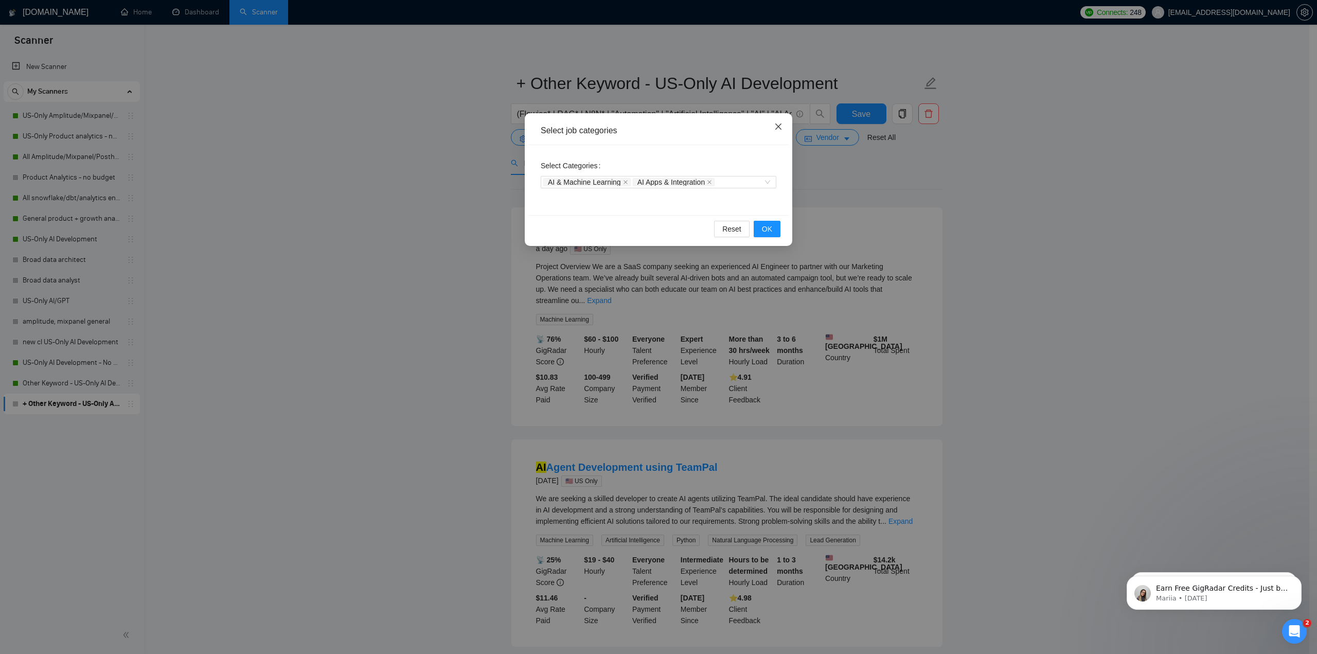
click at [778, 127] on icon "close" at bounding box center [778, 126] width 8 height 8
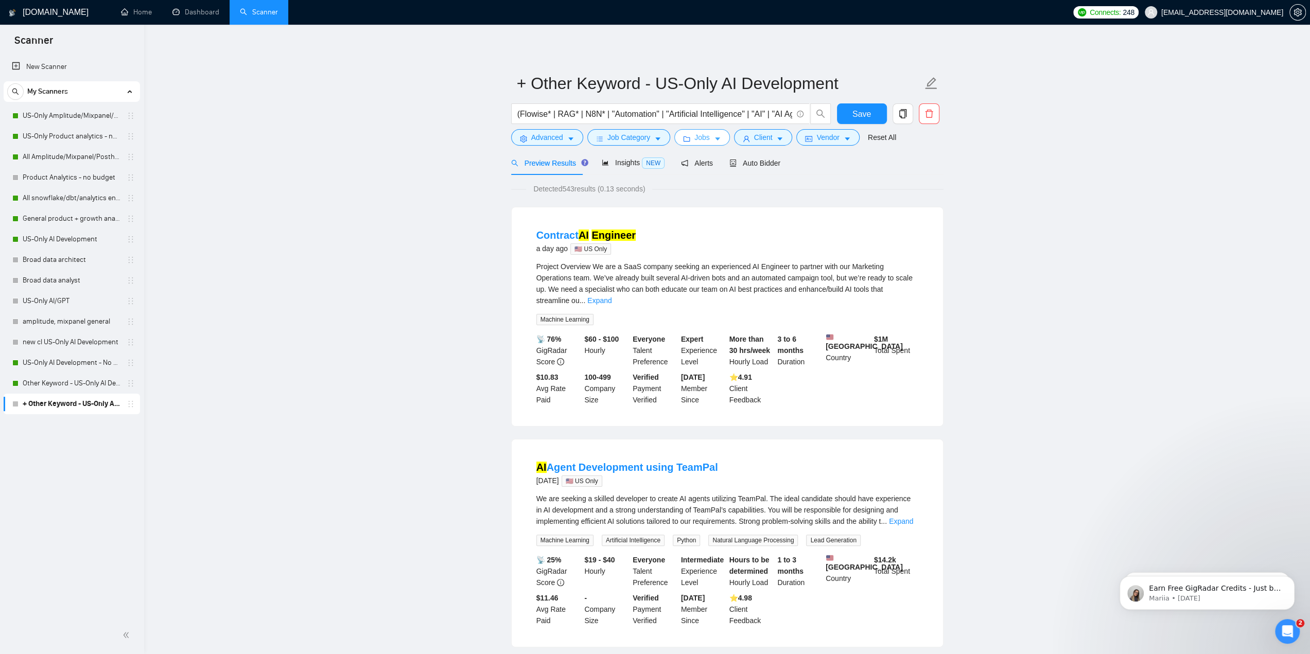
click at [706, 138] on button "Jobs" at bounding box center [702, 137] width 56 height 16
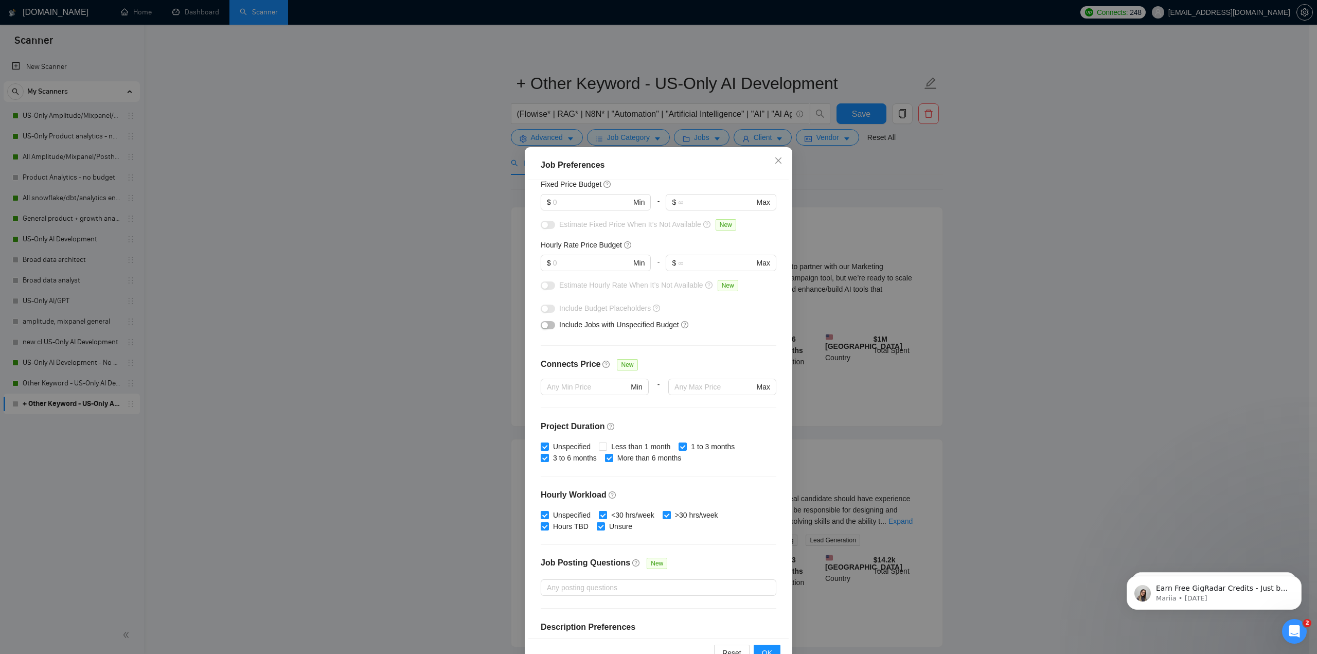
scroll to position [51, 0]
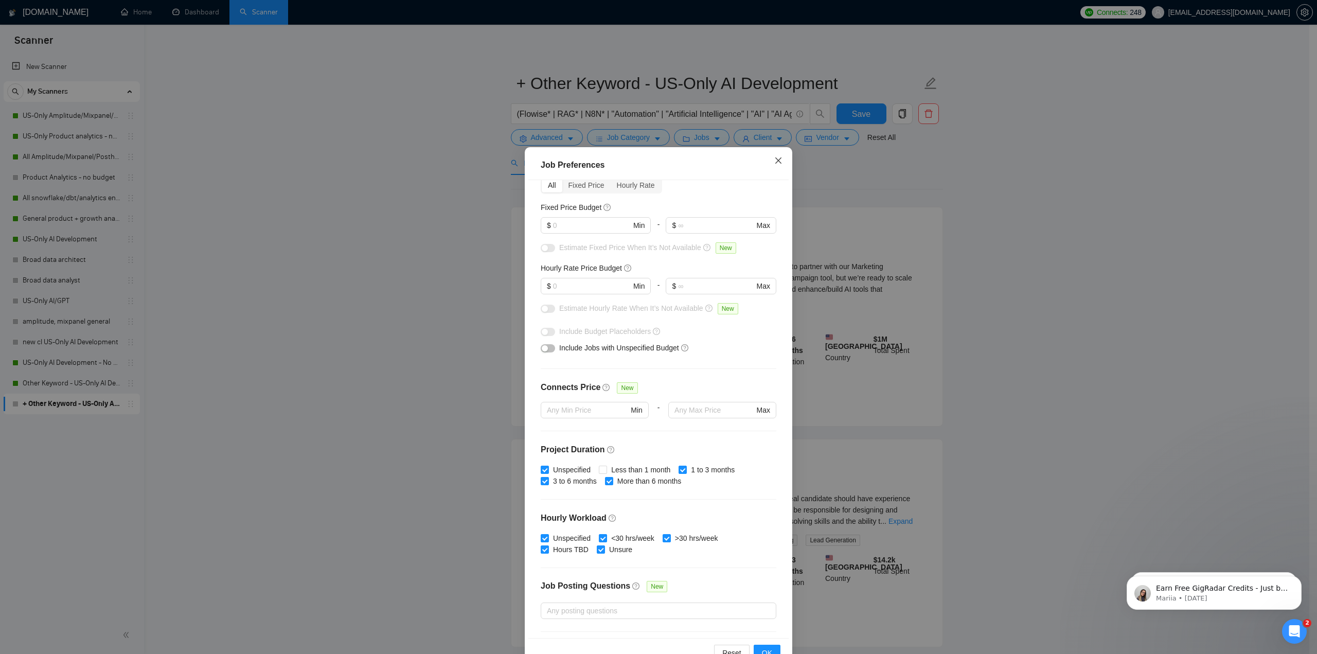
click at [775, 162] on icon "close" at bounding box center [778, 160] width 6 height 6
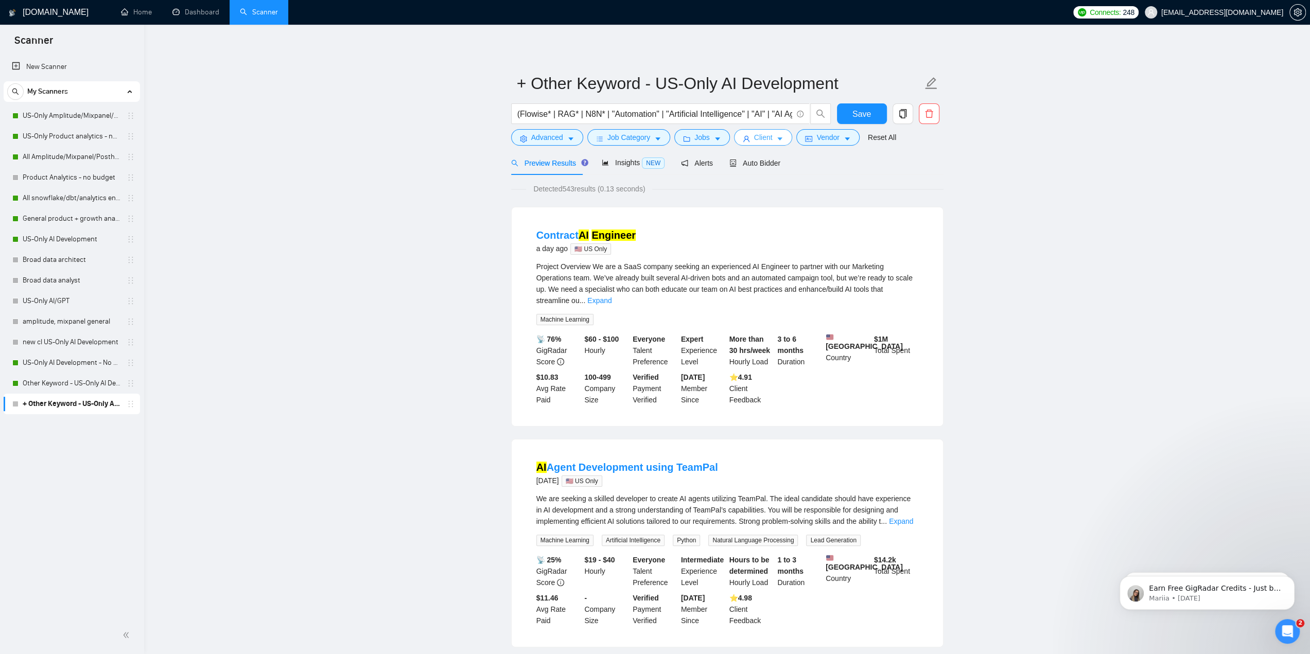
click at [769, 143] on button "Client" at bounding box center [763, 137] width 59 height 16
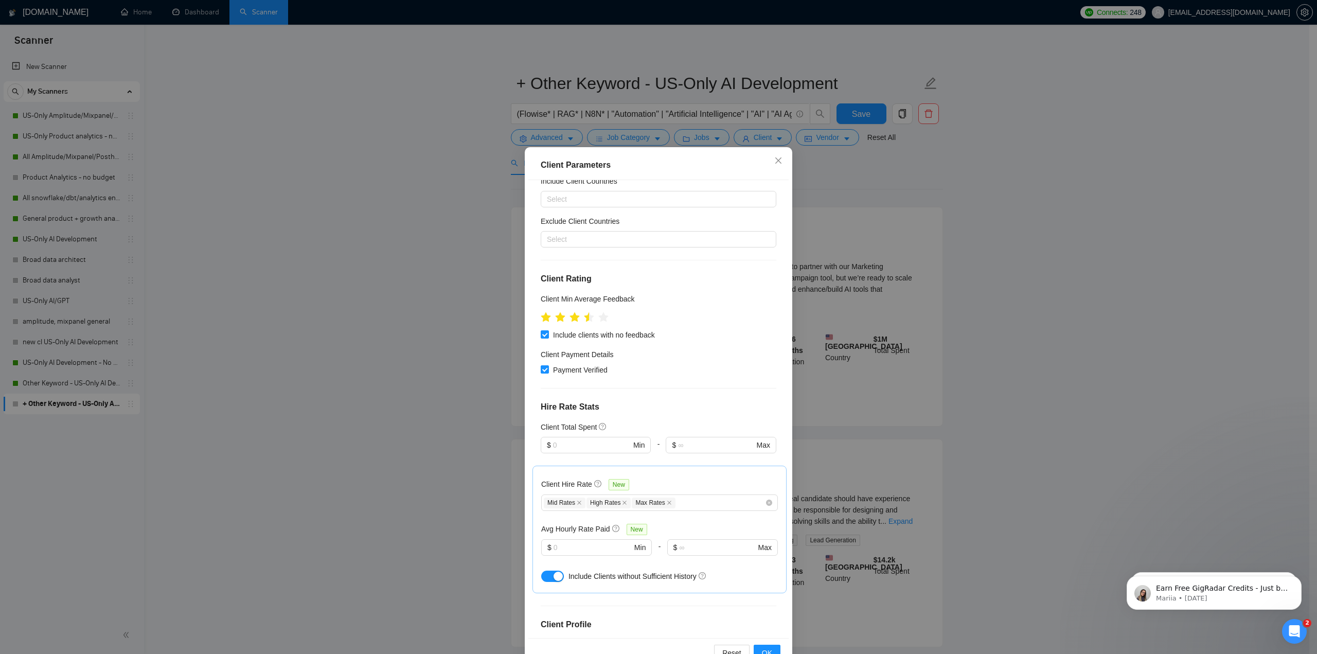
scroll to position [0, 0]
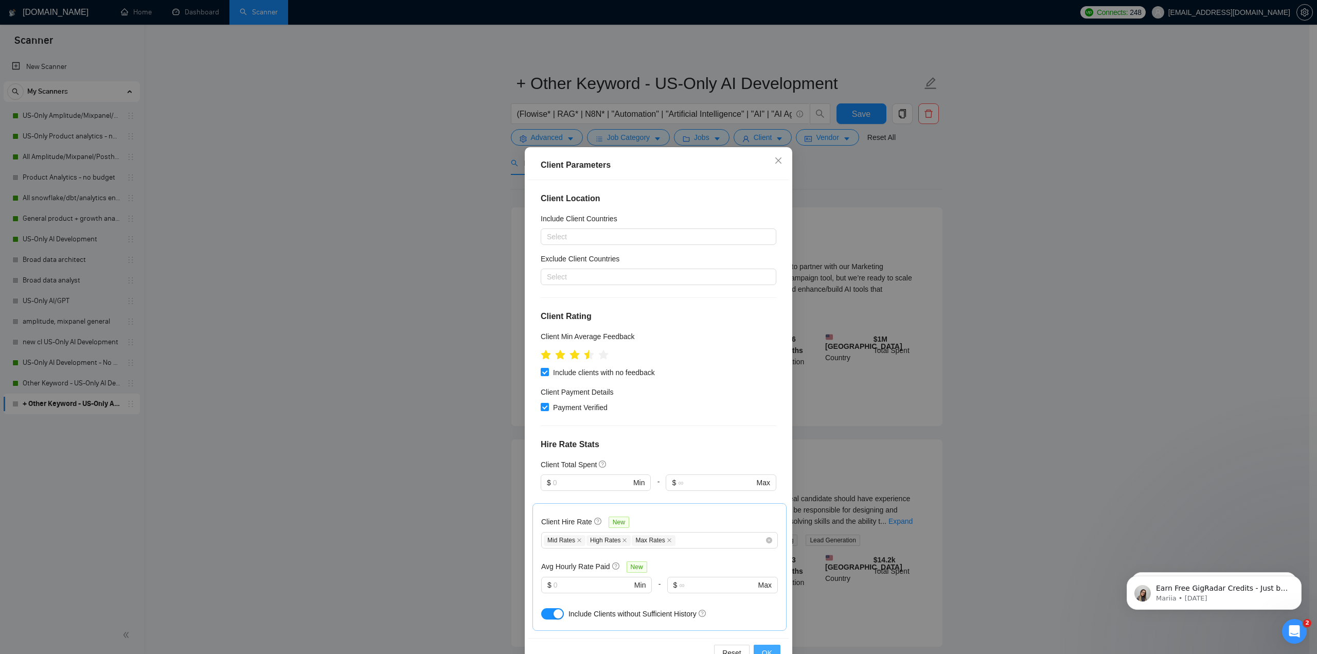
click at [762, 650] on span "OK" at bounding box center [767, 652] width 10 height 11
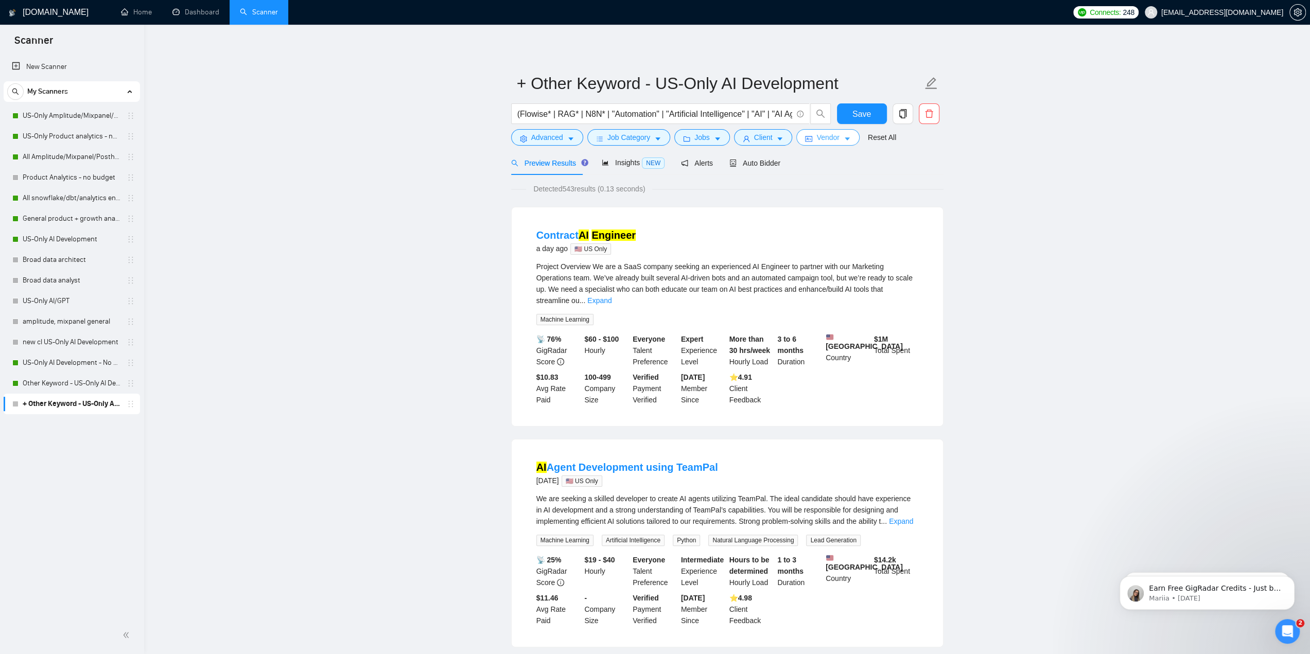
click at [833, 143] on span "Vendor" at bounding box center [827, 137] width 23 height 11
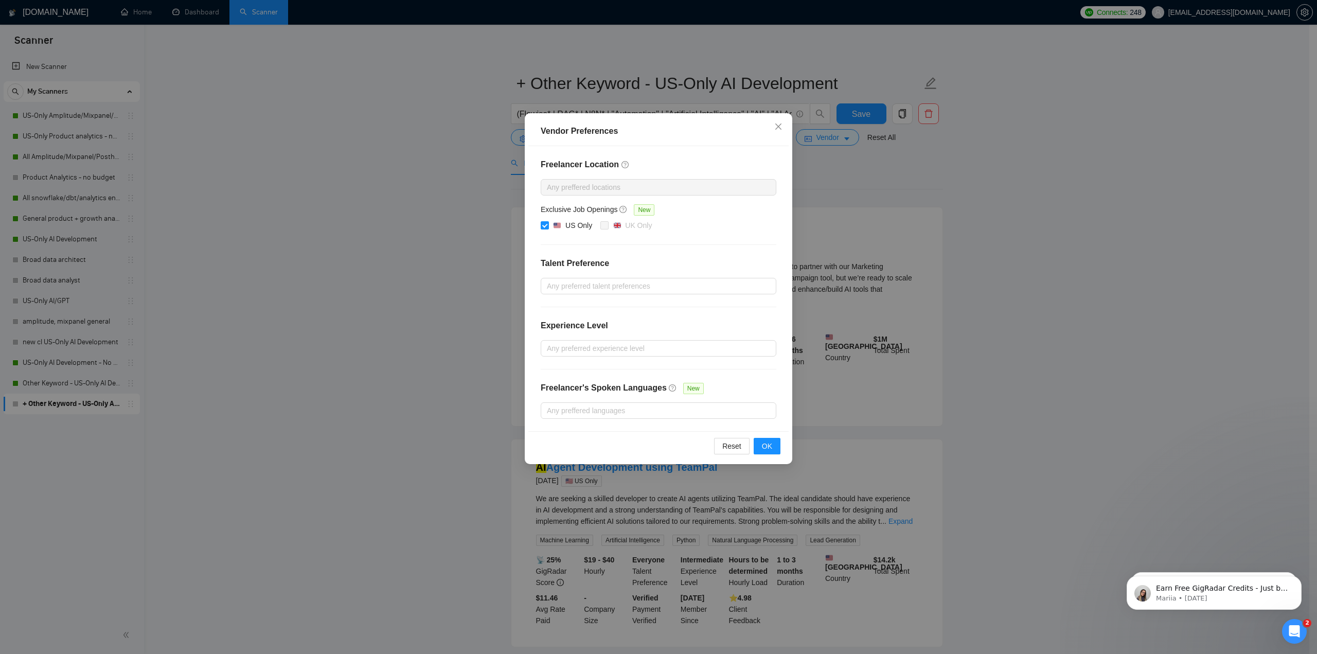
click at [834, 158] on div "Vendor Preferences Freelancer Location Any preffered locations Exclusive Job Op…" at bounding box center [658, 327] width 1317 height 654
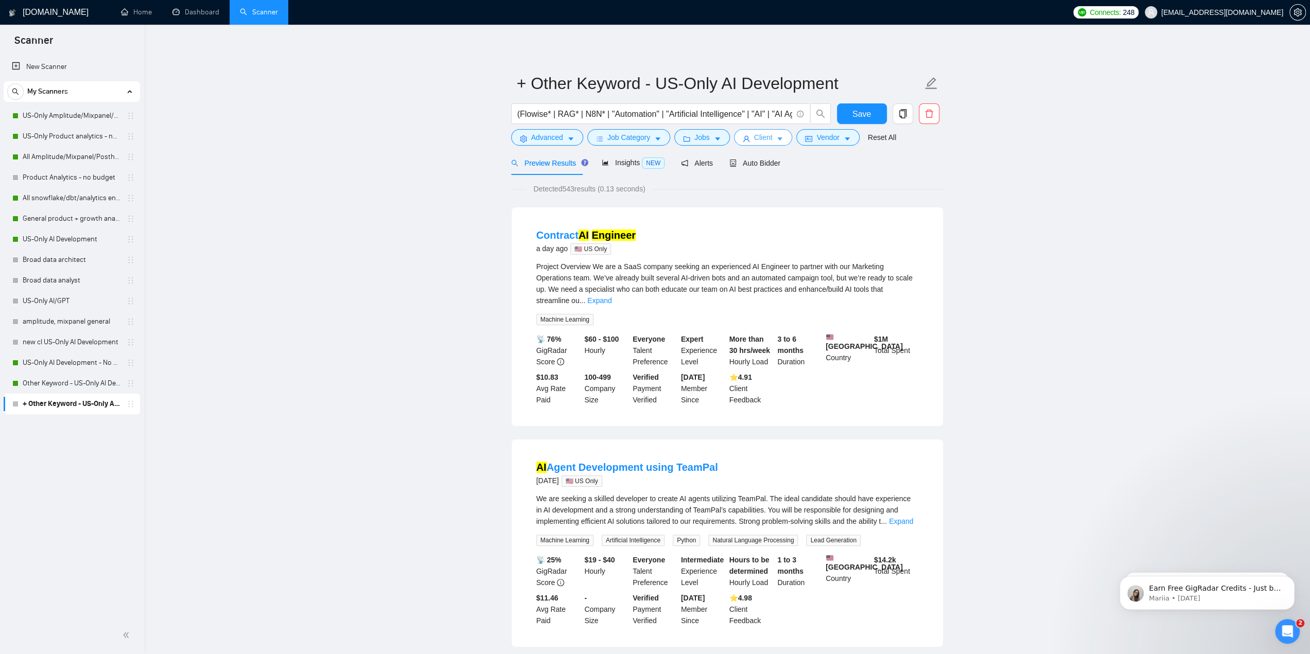
click at [774, 134] on button "Client" at bounding box center [763, 137] width 59 height 16
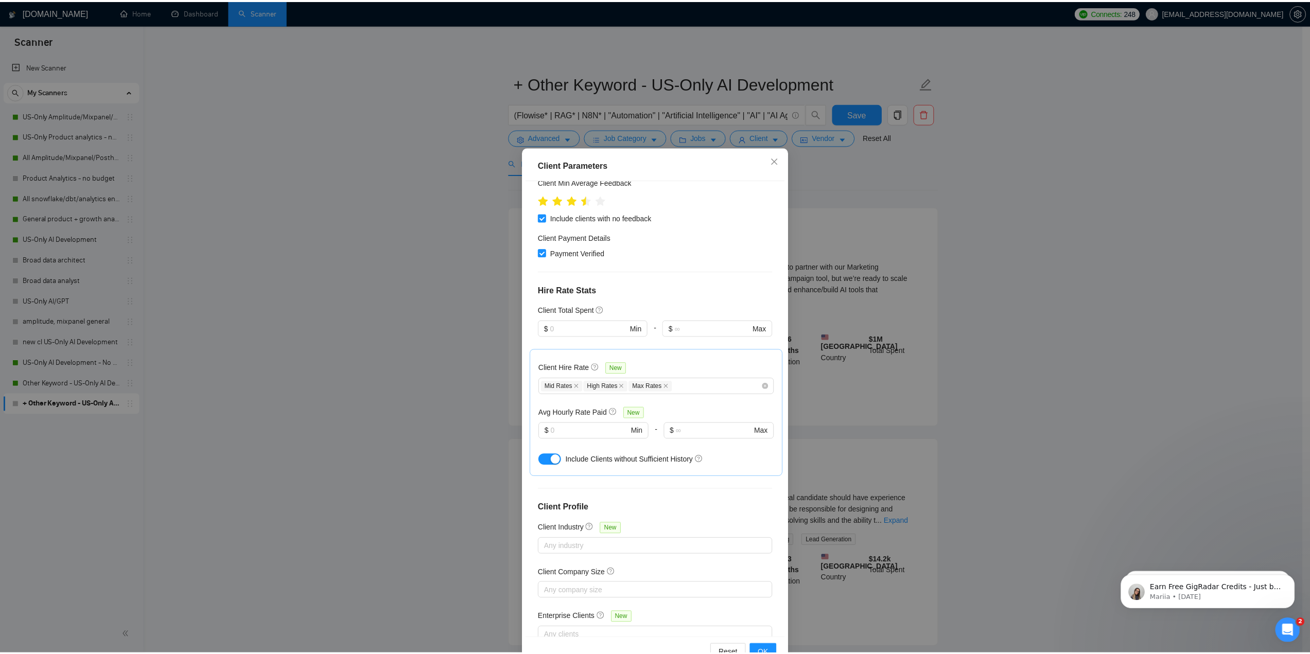
scroll to position [182, 0]
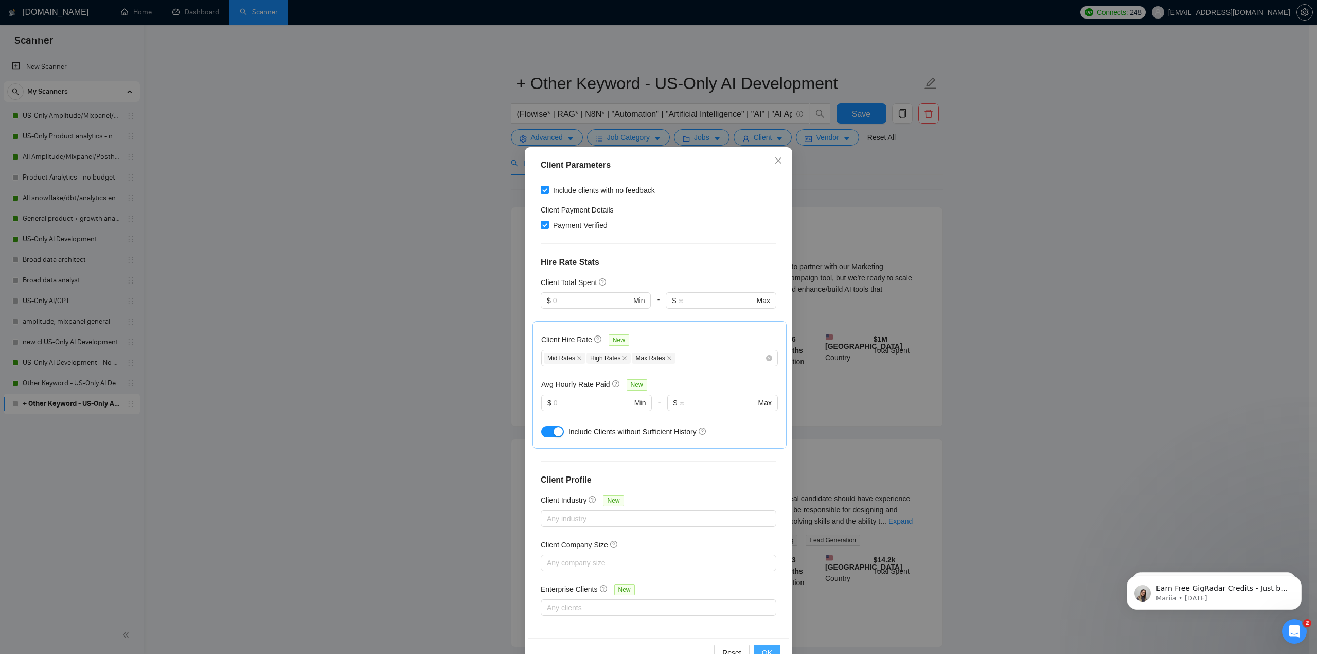
click at [757, 651] on button "OK" at bounding box center [767, 653] width 27 height 16
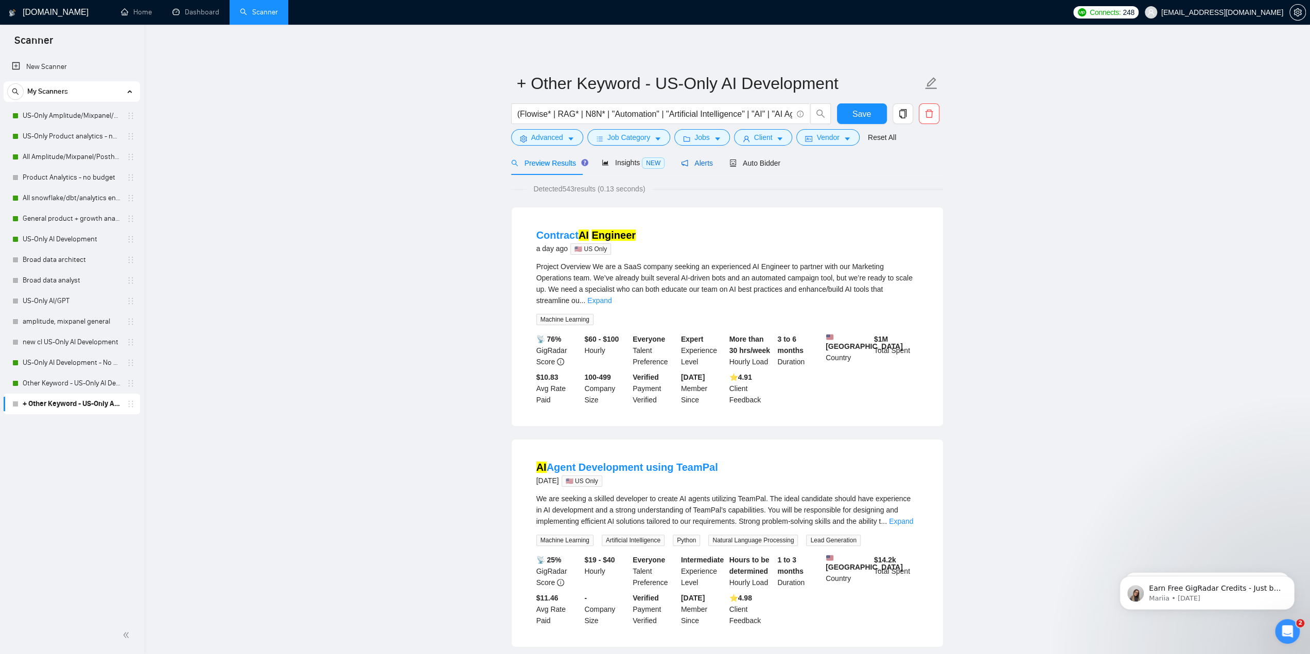
click at [695, 163] on span "Alerts" at bounding box center [697, 163] width 32 height 8
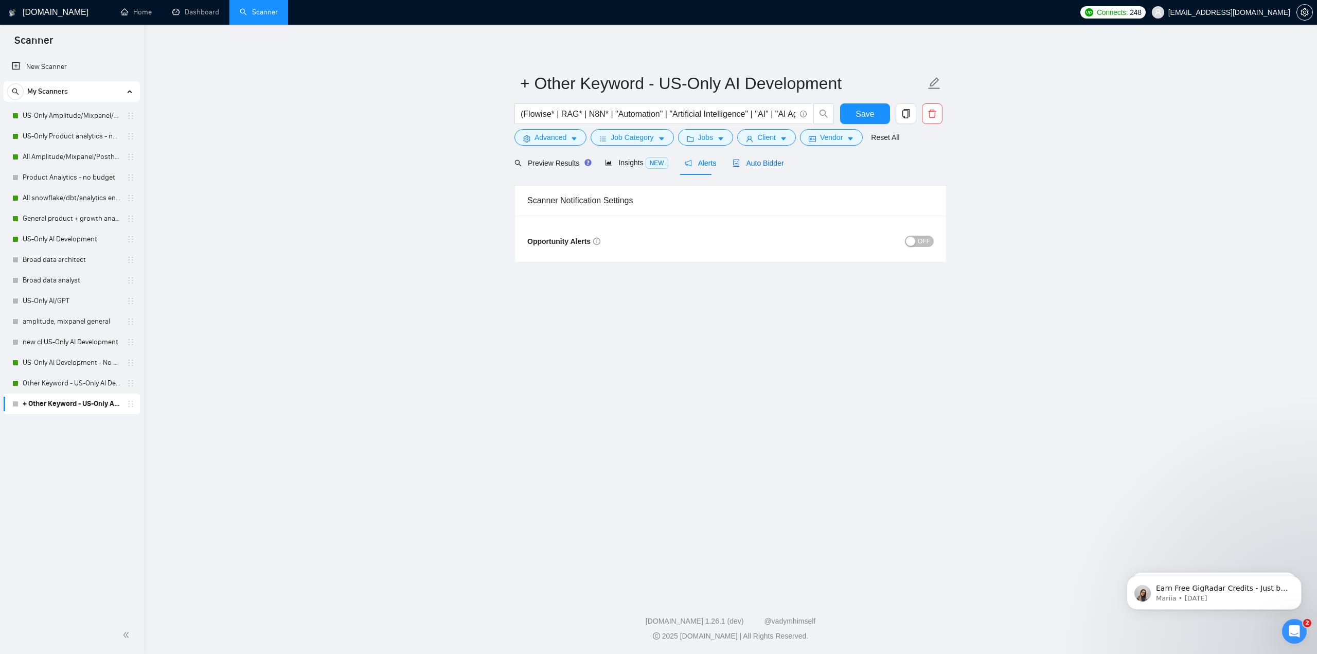
click at [750, 163] on span "Auto Bidder" at bounding box center [758, 163] width 51 height 8
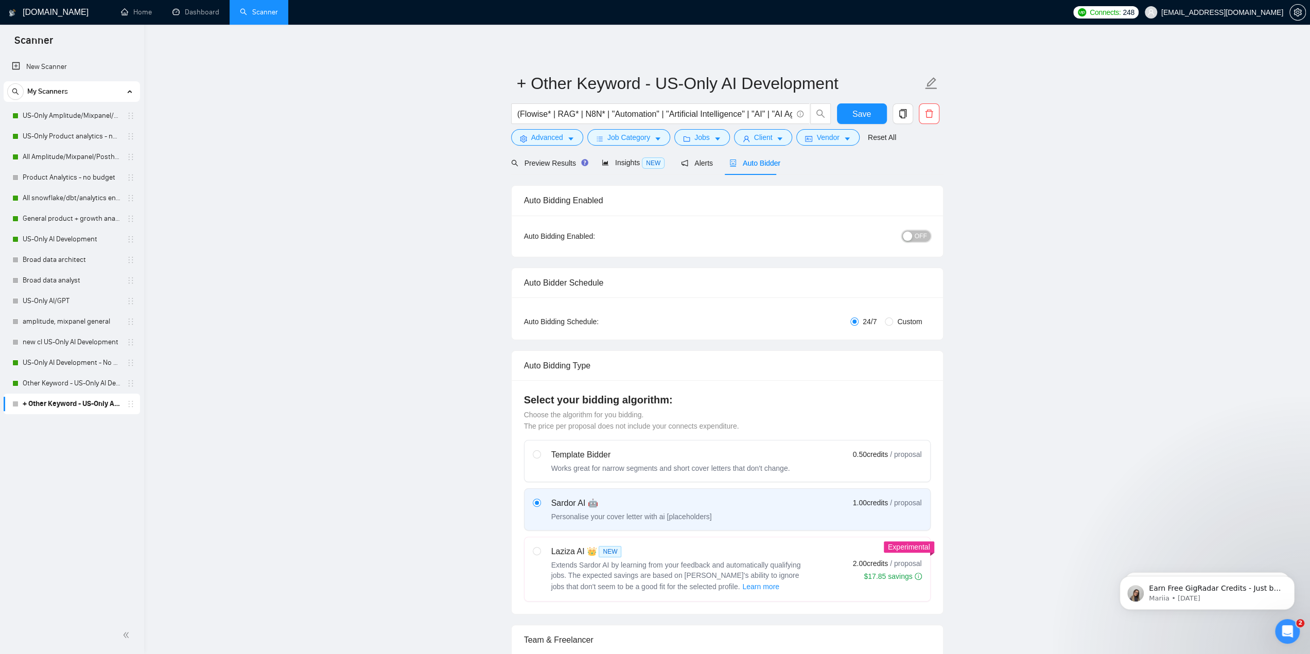
drag, startPoint x: 913, startPoint y: 233, endPoint x: 961, endPoint y: 278, distance: 66.3
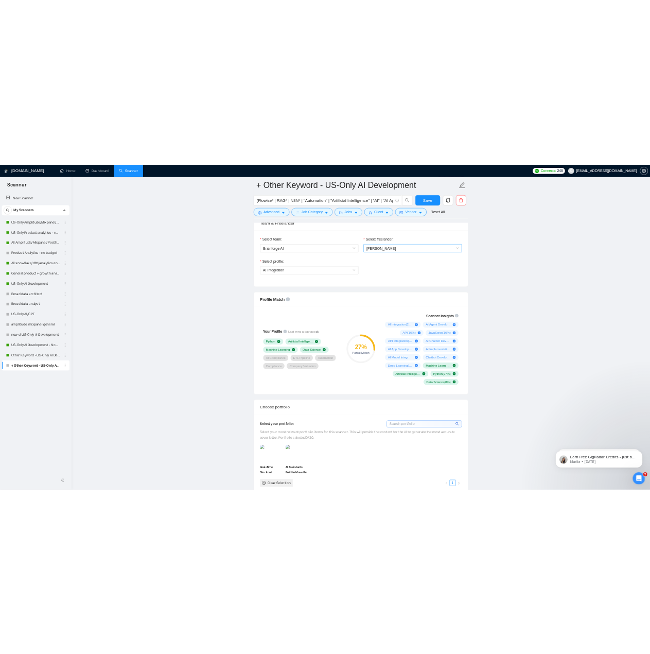
scroll to position [586, 0]
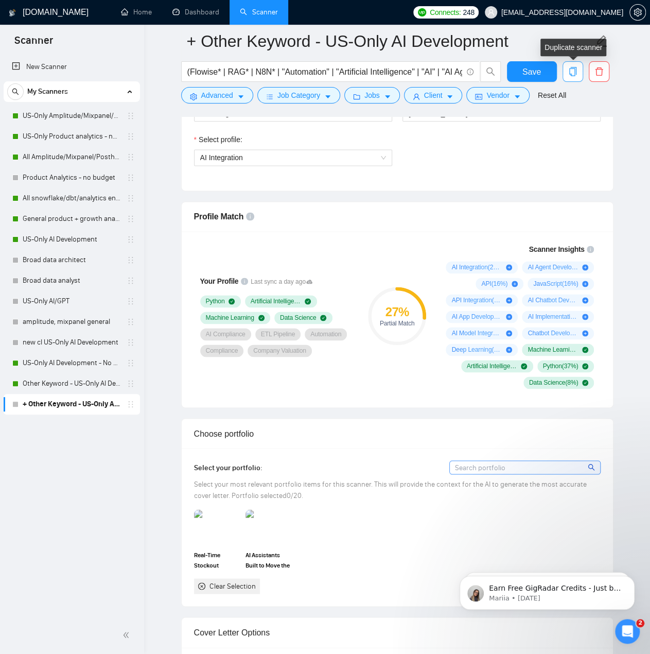
click at [575, 74] on icon "copy" at bounding box center [572, 71] width 7 height 9
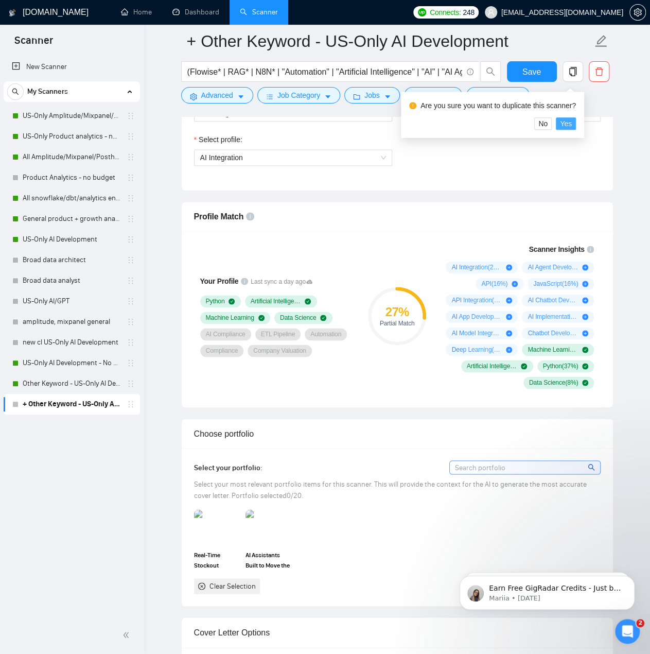
click at [568, 125] on span "Yes" at bounding box center [566, 123] width 12 height 11
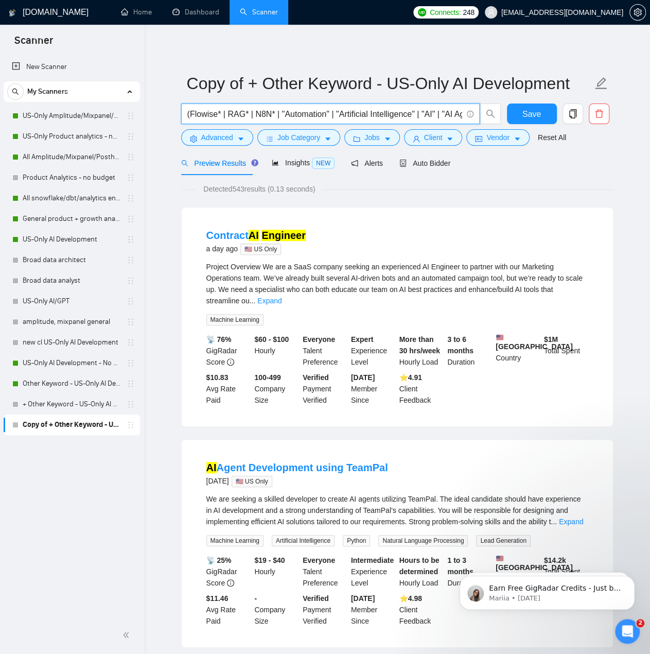
scroll to position [0, 80]
drag, startPoint x: 424, startPoint y: 113, endPoint x: 456, endPoint y: 121, distance: 33.6
click at [456, 121] on span "(Flowise* | RAG* | N8N* | "Automation" | "Artificial Intelligence" | "AI" | "AI…" at bounding box center [330, 113] width 298 height 21
click at [262, 116] on input "(Flowise* | RAG* | N8N* | "Automation" | "Artificial Intelligence" | "AI" | "AI…" at bounding box center [324, 114] width 275 height 13
drag, startPoint x: 262, startPoint y: 113, endPoint x: 329, endPoint y: 115, distance: 66.9
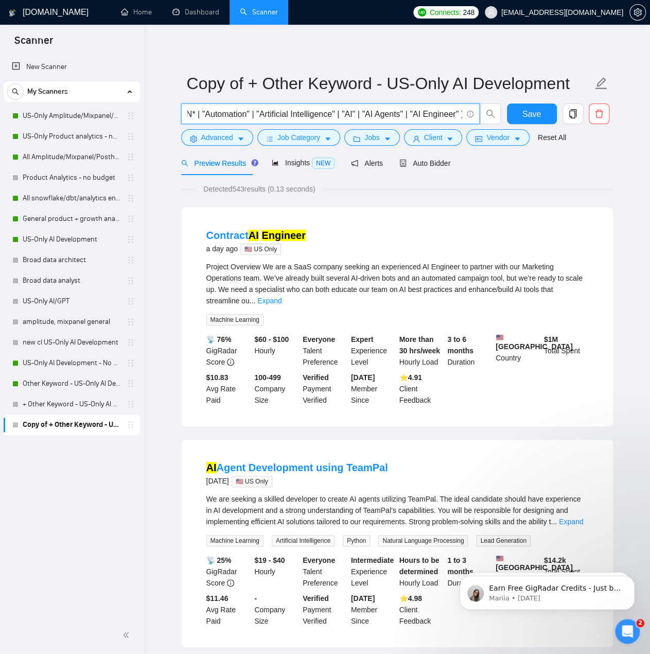
click at [329, 115] on input "(Flowise* | RAG* | N8N* | "Automation" | "Artificial Intelligence" | "AI" | "AI…" at bounding box center [324, 114] width 275 height 13
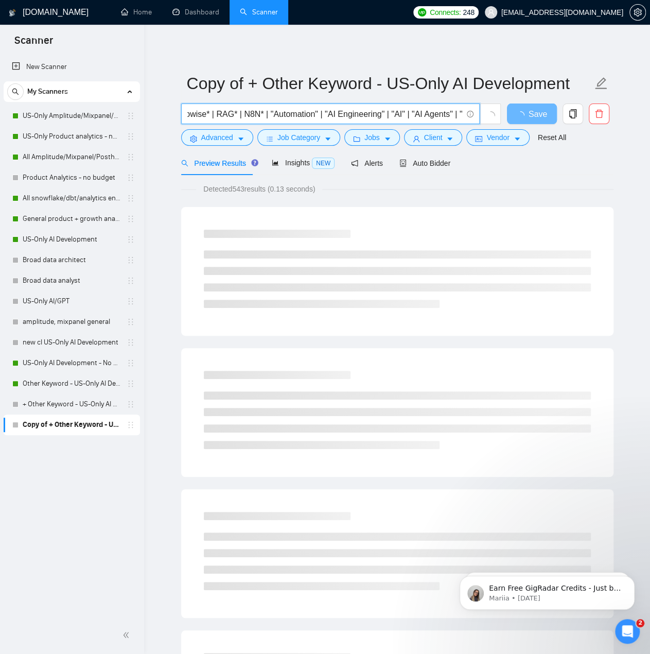
scroll to position [0, 59]
drag, startPoint x: 400, startPoint y: 113, endPoint x: 361, endPoint y: 118, distance: 39.5
click at [363, 120] on span "(Flowise* | RAG* | N8N* | "Automation" | "AI Engineering" | "AI" | "AI Agents" …" at bounding box center [330, 113] width 298 height 21
click at [347, 115] on input "(Flowise* | RAG* | N8N* | "Automation" | "AI Engineering" | "AI" | "AI Agents" …" at bounding box center [324, 114] width 275 height 13
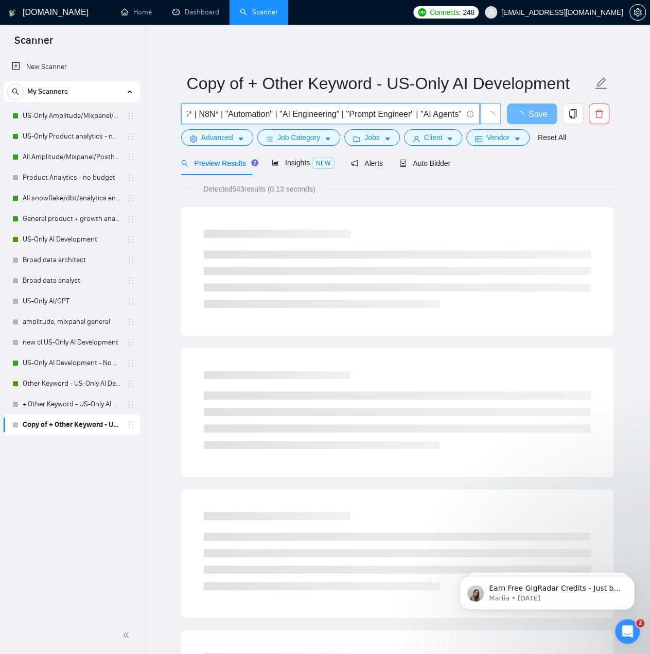
scroll to position [0, 113]
drag, startPoint x: 414, startPoint y: 114, endPoint x: 457, endPoint y: 114, distance: 43.2
click at [457, 114] on input "(Flowise* | RAG* | N8N* | "Automation" | "AI Engineering" | "Prompt Engineer" |…" at bounding box center [324, 114] width 275 height 13
type input "(Flowise* | RAG* | N8N* | "Automation" | "AI Engineering" | "Prompt Engineer" )"
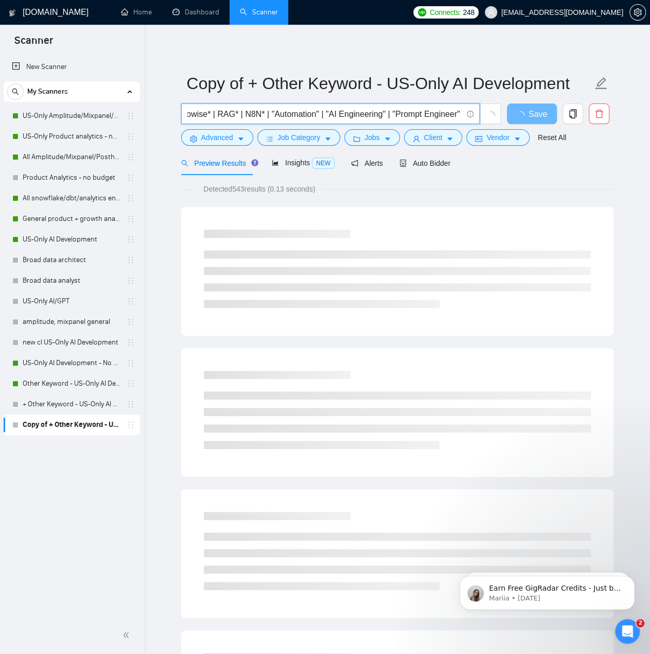
scroll to position [0, 0]
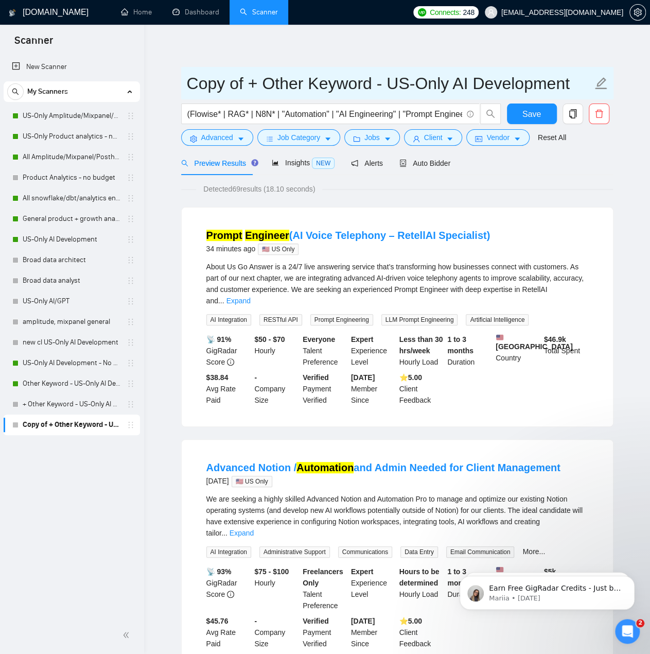
drag, startPoint x: 243, startPoint y: 84, endPoint x: 183, endPoint y: 85, distance: 60.7
click at [183, 85] on span "Copy of + Other Keyword - US-Only AI Development" at bounding box center [397, 83] width 432 height 32
drag, startPoint x: 315, startPoint y: 84, endPoint x: 182, endPoint y: 88, distance: 133.3
click at [182, 88] on span "+ Other Keyword - US-Only AI Development" at bounding box center [397, 83] width 432 height 32
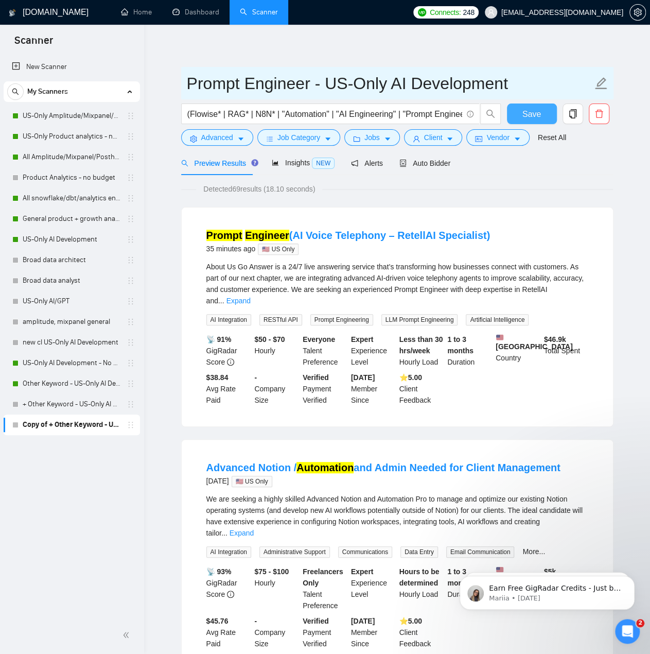
type input "Prompt Engineer - US-Only AI Development"
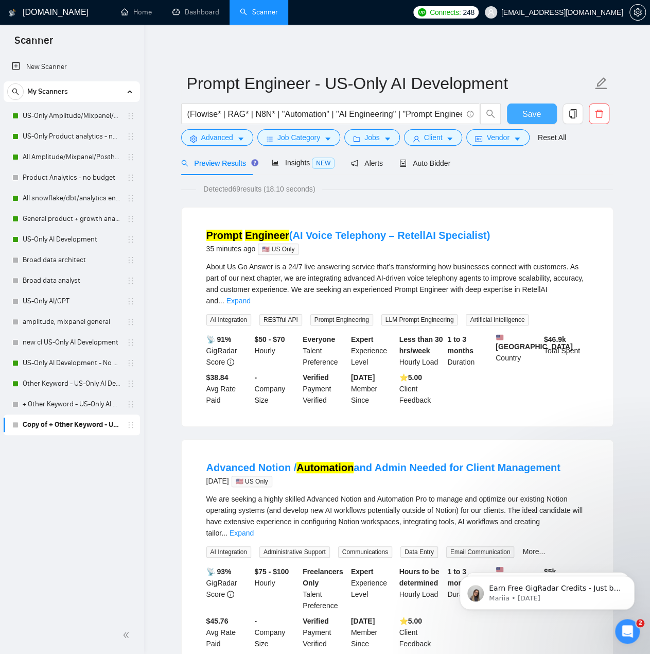
click at [532, 116] on span "Save" at bounding box center [531, 114] width 19 height 13
click at [75, 410] on link "+ Other Keyword - US-Only AI Development" at bounding box center [72, 404] width 98 height 21
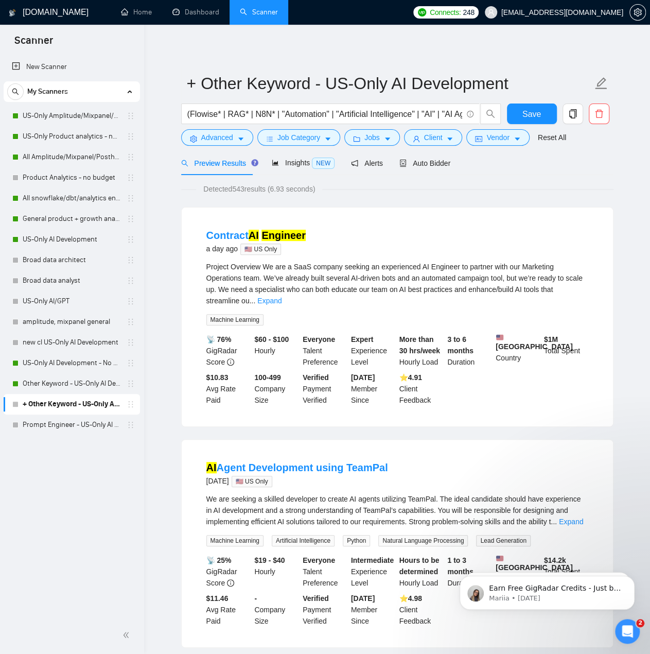
click at [464, 454] on li "AI Agent Development using TeamPal [DATE] 🇺🇸 US Only We are seeking a skilled d…" at bounding box center [397, 543] width 407 height 183
click at [57, 429] on link "Prompt Engineer - US-Only AI Development" at bounding box center [72, 424] width 98 height 21
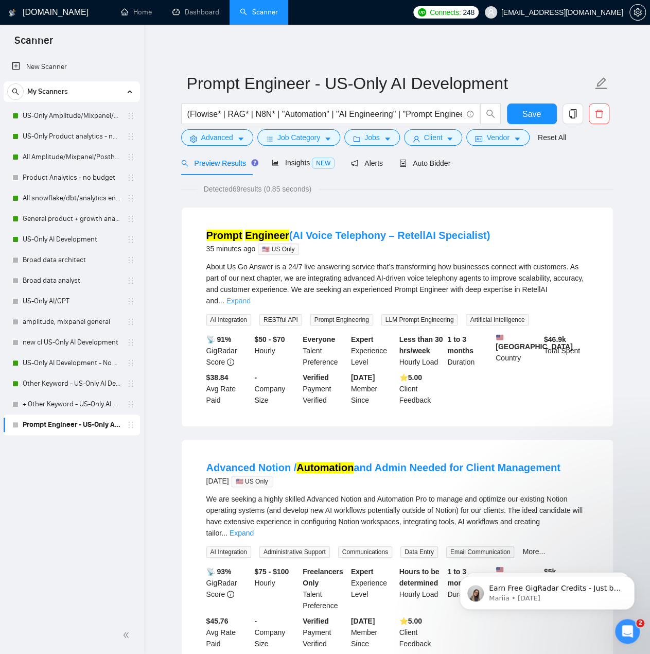
click at [251, 296] on link "Expand" at bounding box center [238, 300] width 24 height 8
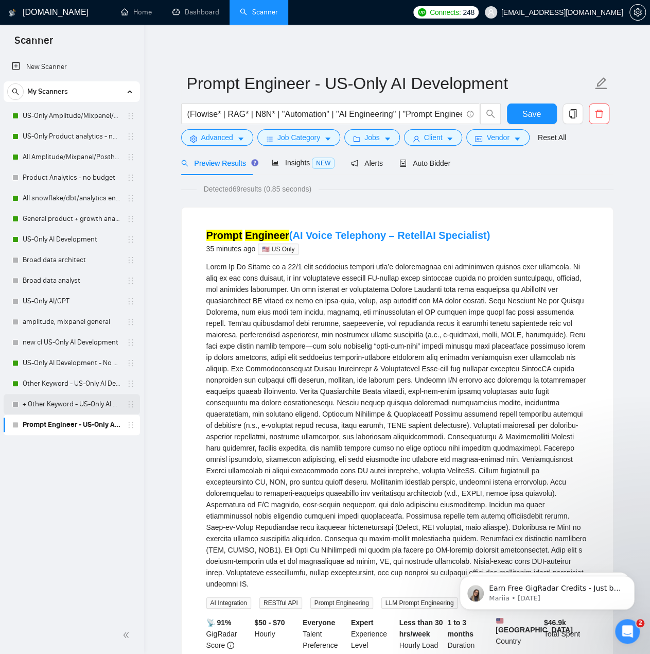
click at [71, 410] on link "+ Other Keyword - US-Only AI Development" at bounding box center [72, 404] width 98 height 21
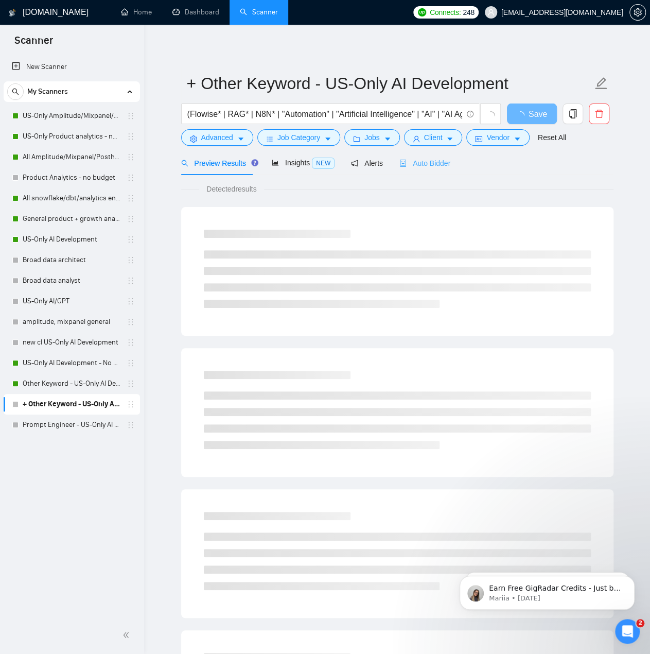
click at [439, 173] on div "Auto Bidder" at bounding box center [424, 163] width 51 height 24
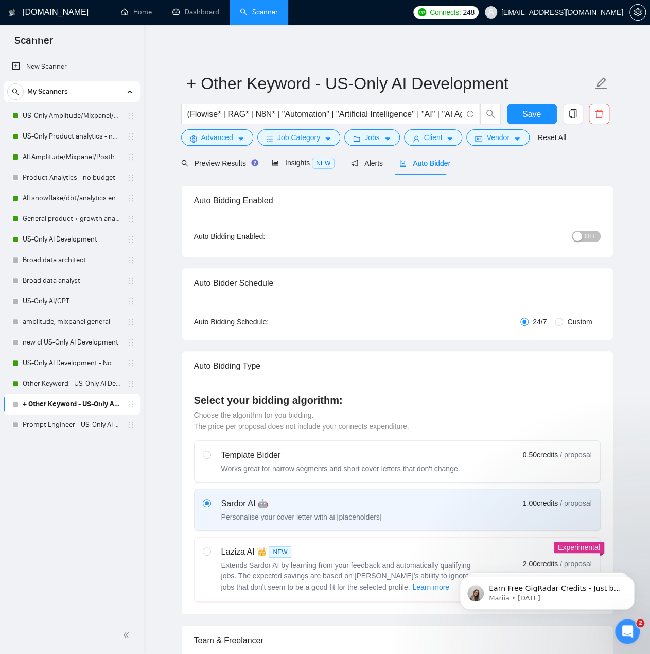
click at [582, 238] on div "button" at bounding box center [577, 236] width 9 height 9
click at [76, 431] on link "Prompt Engineer - US-Only AI Development" at bounding box center [72, 424] width 98 height 21
drag, startPoint x: 524, startPoint y: 115, endPoint x: 523, endPoint y: 120, distance: 5.4
click at [524, 115] on span "Save" at bounding box center [531, 114] width 19 height 13
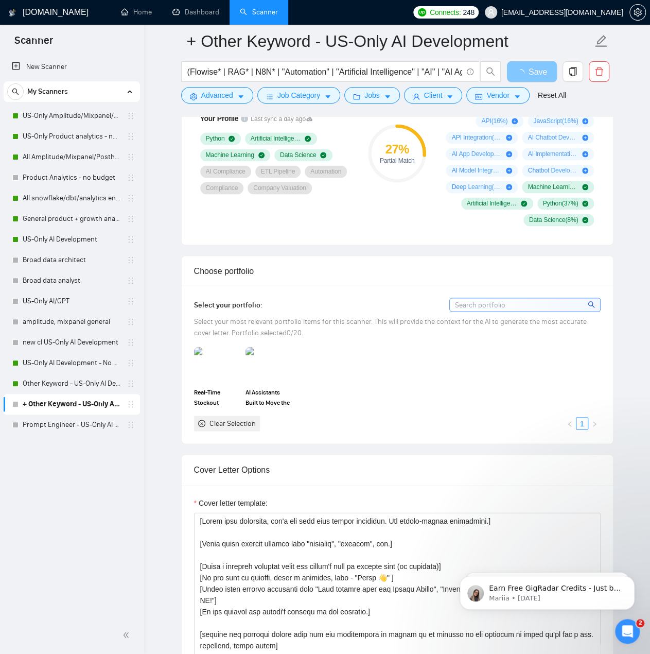
scroll to position [669, 0]
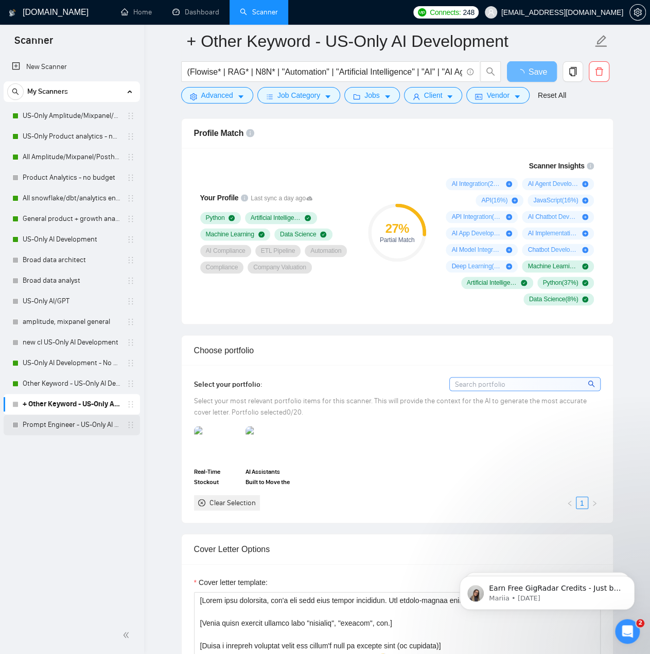
click at [65, 432] on link "Prompt Engineer - US-Only AI Development" at bounding box center [72, 424] width 98 height 21
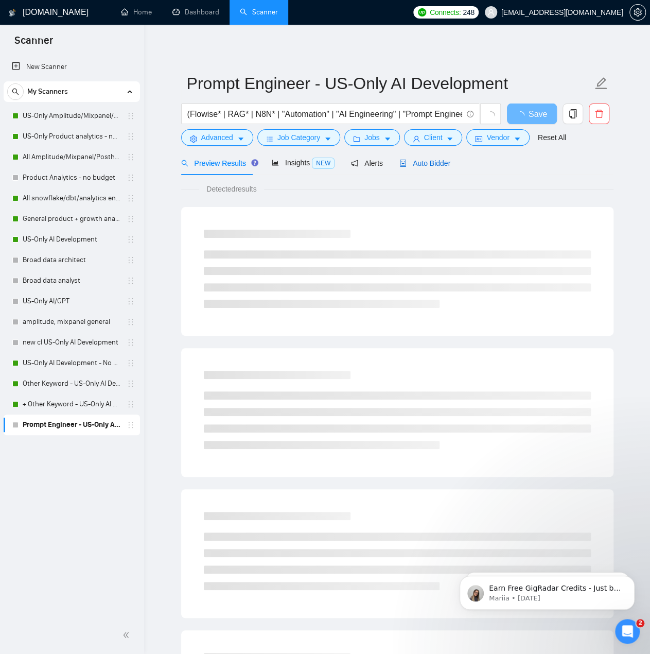
click at [431, 164] on span "Auto Bidder" at bounding box center [424, 163] width 51 height 8
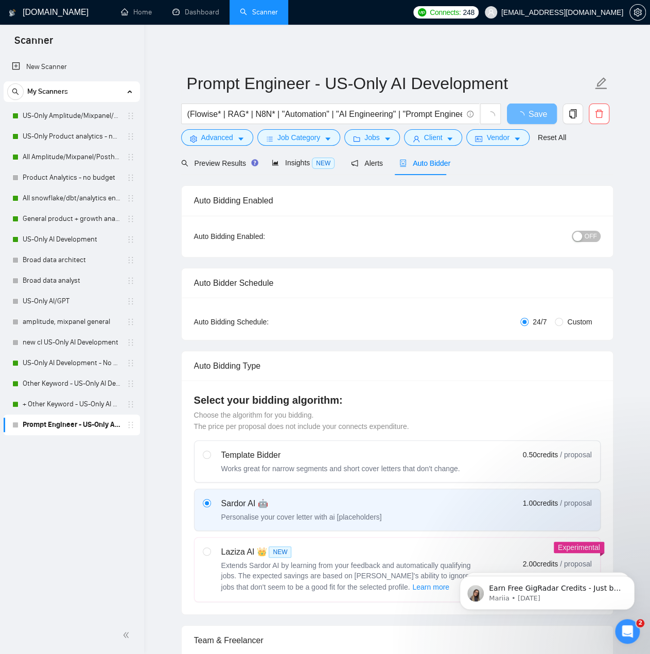
click at [586, 235] on button "OFF" at bounding box center [586, 236] width 29 height 11
click at [545, 117] on button "Save" at bounding box center [532, 113] width 50 height 21
click at [64, 364] on link "US-Only AI Development - No budget" at bounding box center [72, 362] width 98 height 21
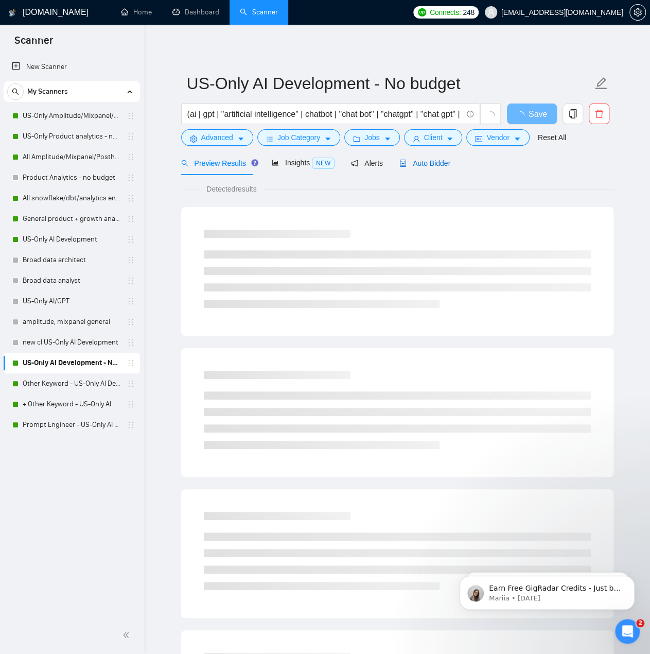
click at [440, 162] on span "Auto Bidder" at bounding box center [424, 163] width 51 height 8
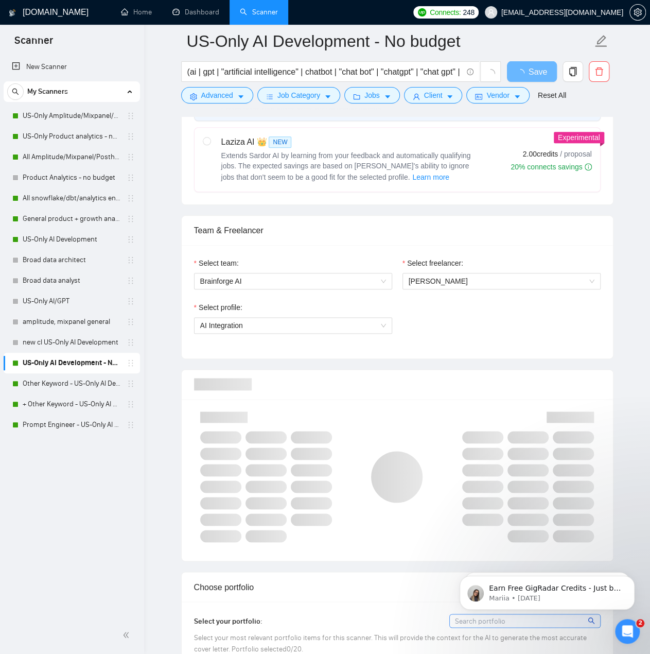
scroll to position [515, 0]
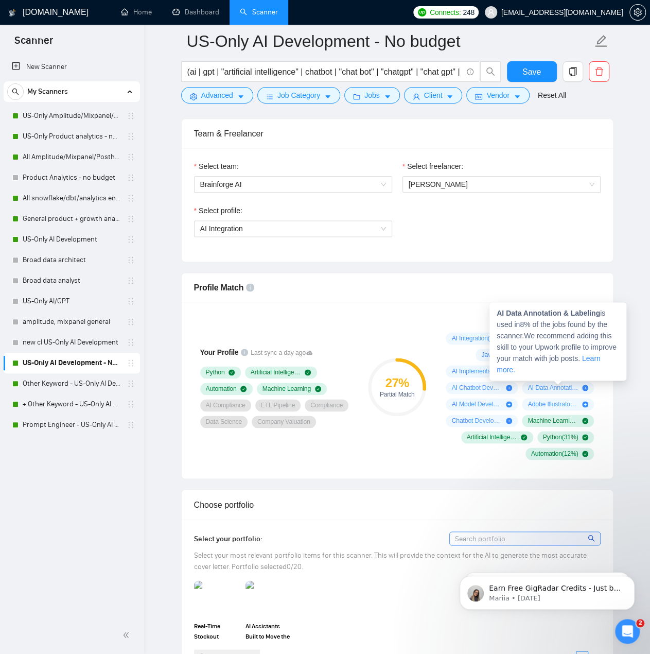
click at [554, 384] on span "AI Data Annotation & Labeling ( 8 %)" at bounding box center [552, 387] width 50 height 8
click at [588, 384] on icon "plus-circle" at bounding box center [585, 387] width 6 height 6
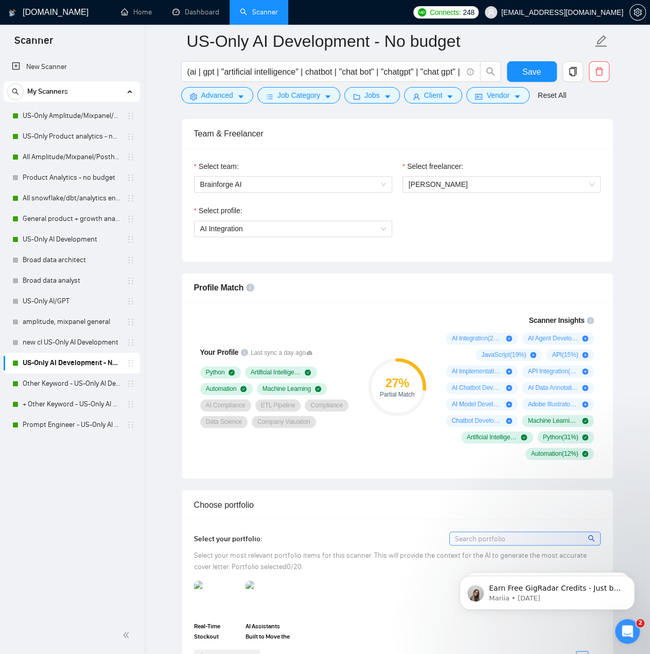
drag, startPoint x: 323, startPoint y: 328, endPoint x: 357, endPoint y: 367, distance: 51.5
click at [324, 328] on div "Your Profile Last sync a day ago Python Artificial Intelligence Automation Mach…" at bounding box center [276, 386] width 173 height 157
drag, startPoint x: 64, startPoint y: 404, endPoint x: 283, endPoint y: 391, distance: 219.1
click at [64, 404] on link "+ Other Keyword - US-Only AI Development" at bounding box center [72, 404] width 98 height 21
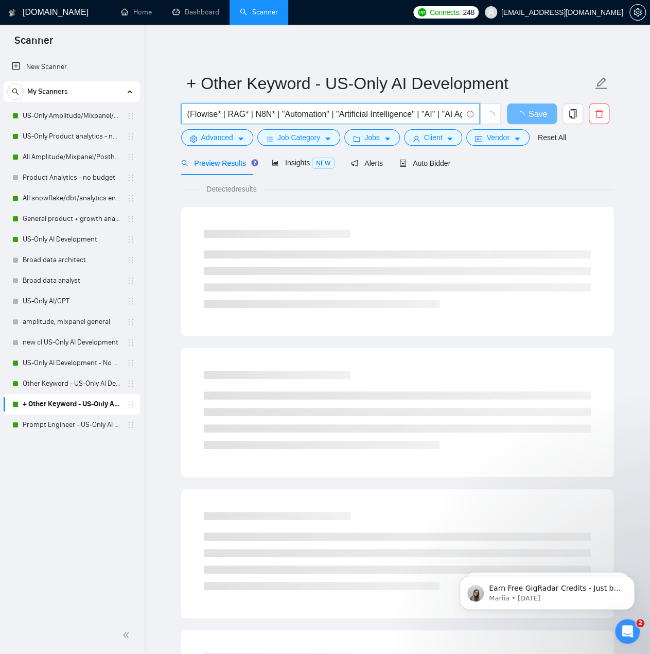
click at [304, 116] on input "(Flowise* | RAG* | N8N* | "Automation" | "Artificial Intelligence" | "AI" | "AI…" at bounding box center [324, 114] width 275 height 13
click at [365, 114] on input "(Flowise* | RAG* | N8N* | "Automation" | "Artificial Intelligence" | "AI" | "AI…" at bounding box center [324, 114] width 275 height 13
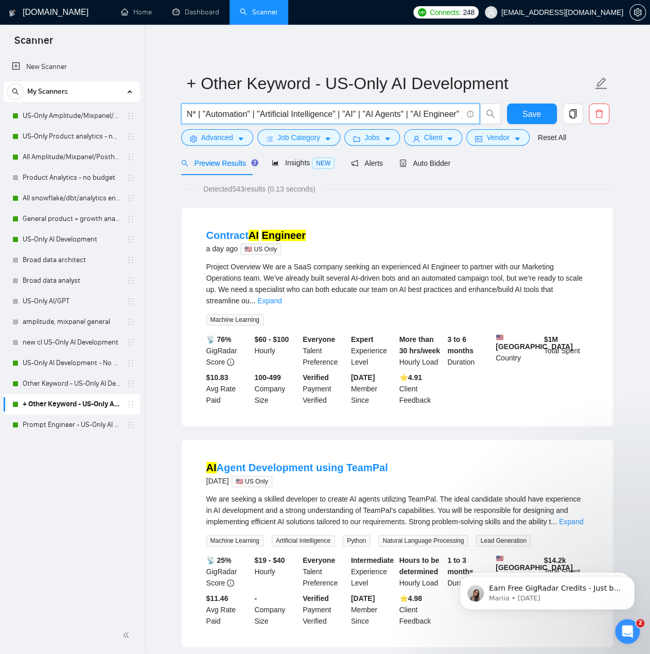
scroll to position [0, 80]
drag, startPoint x: 340, startPoint y: 113, endPoint x: 458, endPoint y: 121, distance: 118.2
click at [458, 121] on span "(Flowise* | RAG* | N8N* | "Automation" | "Artificial Intelligence" | "AI" | "AI…" at bounding box center [330, 113] width 298 height 21
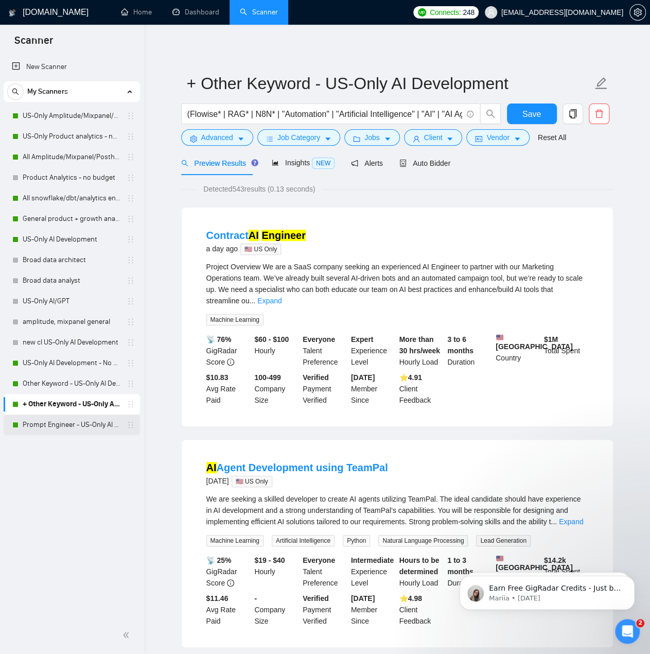
drag, startPoint x: 80, startPoint y: 429, endPoint x: 219, endPoint y: 409, distance: 140.4
click at [80, 429] on link "Prompt Engineer - US-Only AI Development" at bounding box center [72, 424] width 98 height 21
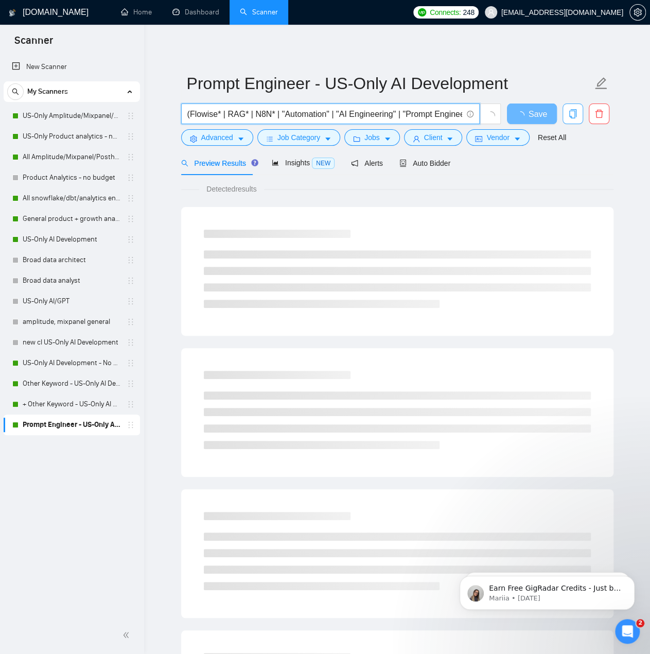
scroll to position [0, 10]
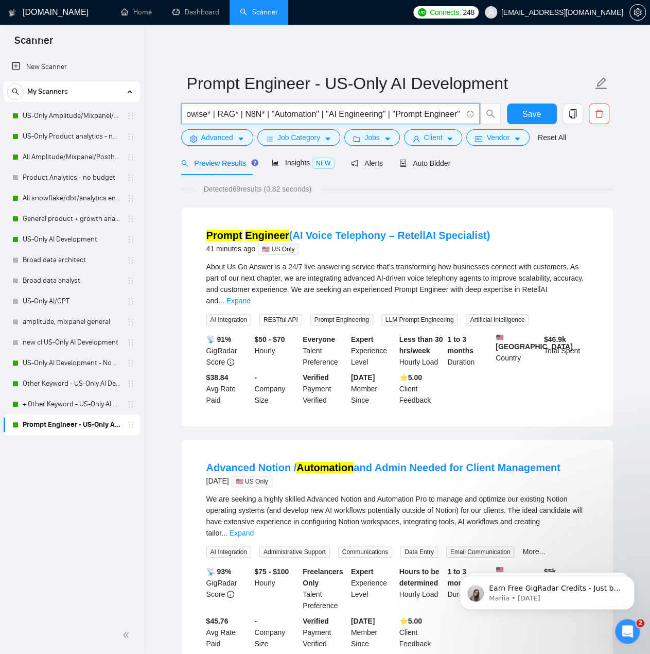
drag, startPoint x: 400, startPoint y: 112, endPoint x: 456, endPoint y: 116, distance: 55.7
click at [456, 116] on input "(Flowise* | RAG* | N8N* | "Automation" | "AI Engineering" | "Prompt Engineer" )" at bounding box center [324, 114] width 275 height 13
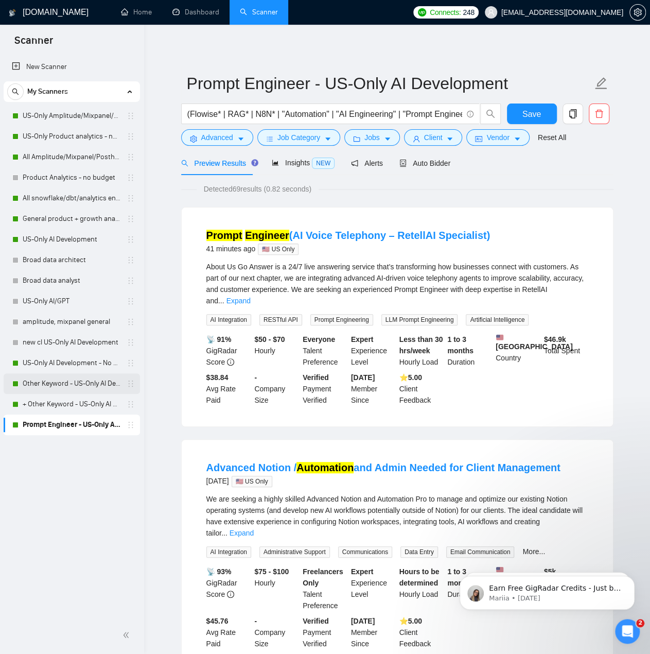
click at [54, 381] on link "Other Keyword - US-Only AI Development" at bounding box center [72, 383] width 98 height 21
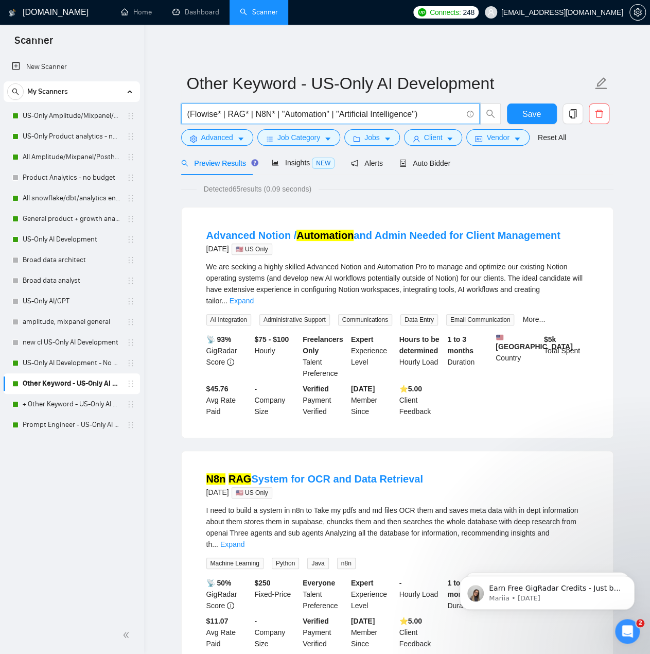
drag, startPoint x: 277, startPoint y: 113, endPoint x: 326, endPoint y: 117, distance: 49.6
click at [326, 117] on input "(Flowise* | RAG* | N8N* | "Automation" | "Artificial Intelligence")" at bounding box center [324, 114] width 275 height 13
